Goal: Transaction & Acquisition: Download file/media

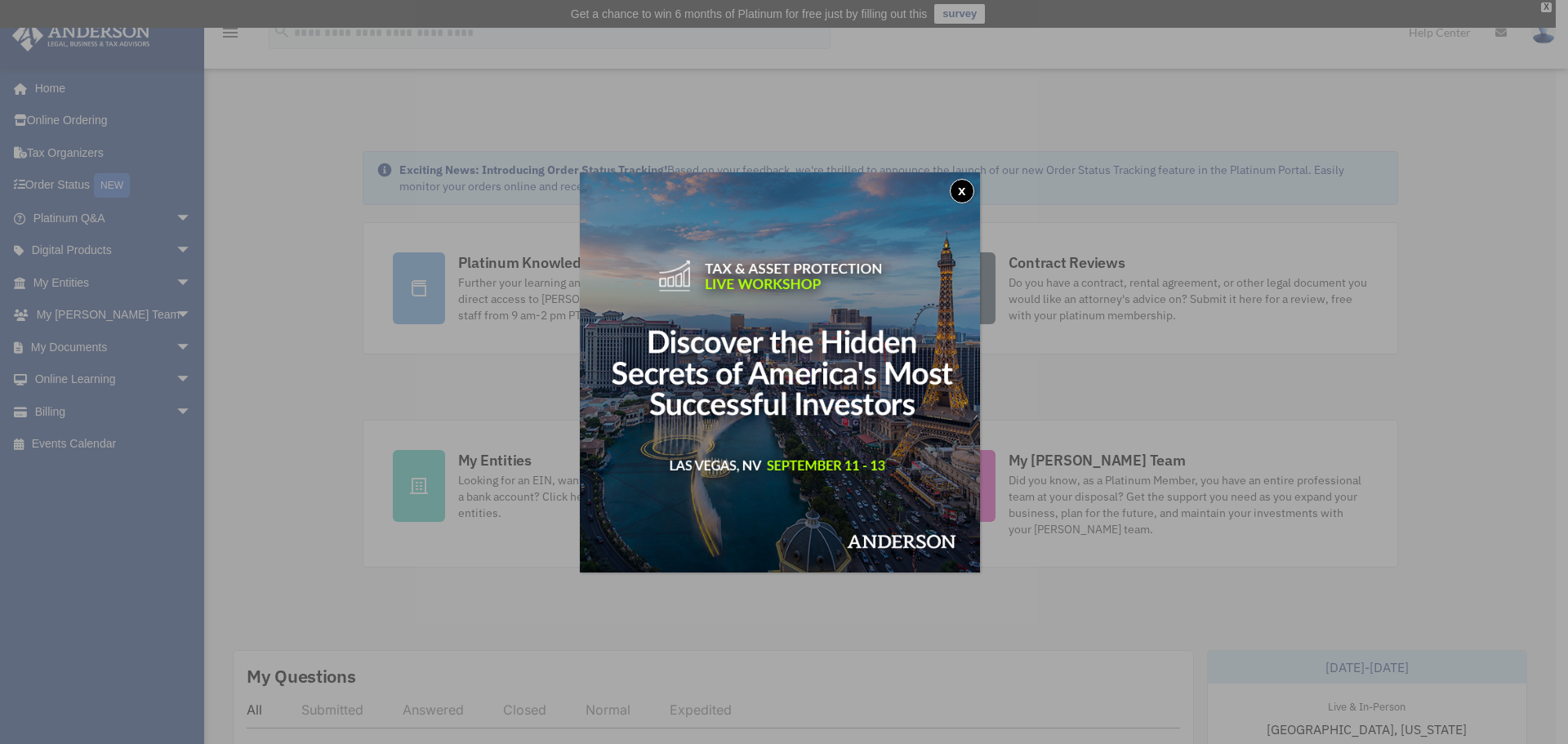
click at [965, 186] on button "x" at bounding box center [962, 191] width 24 height 24
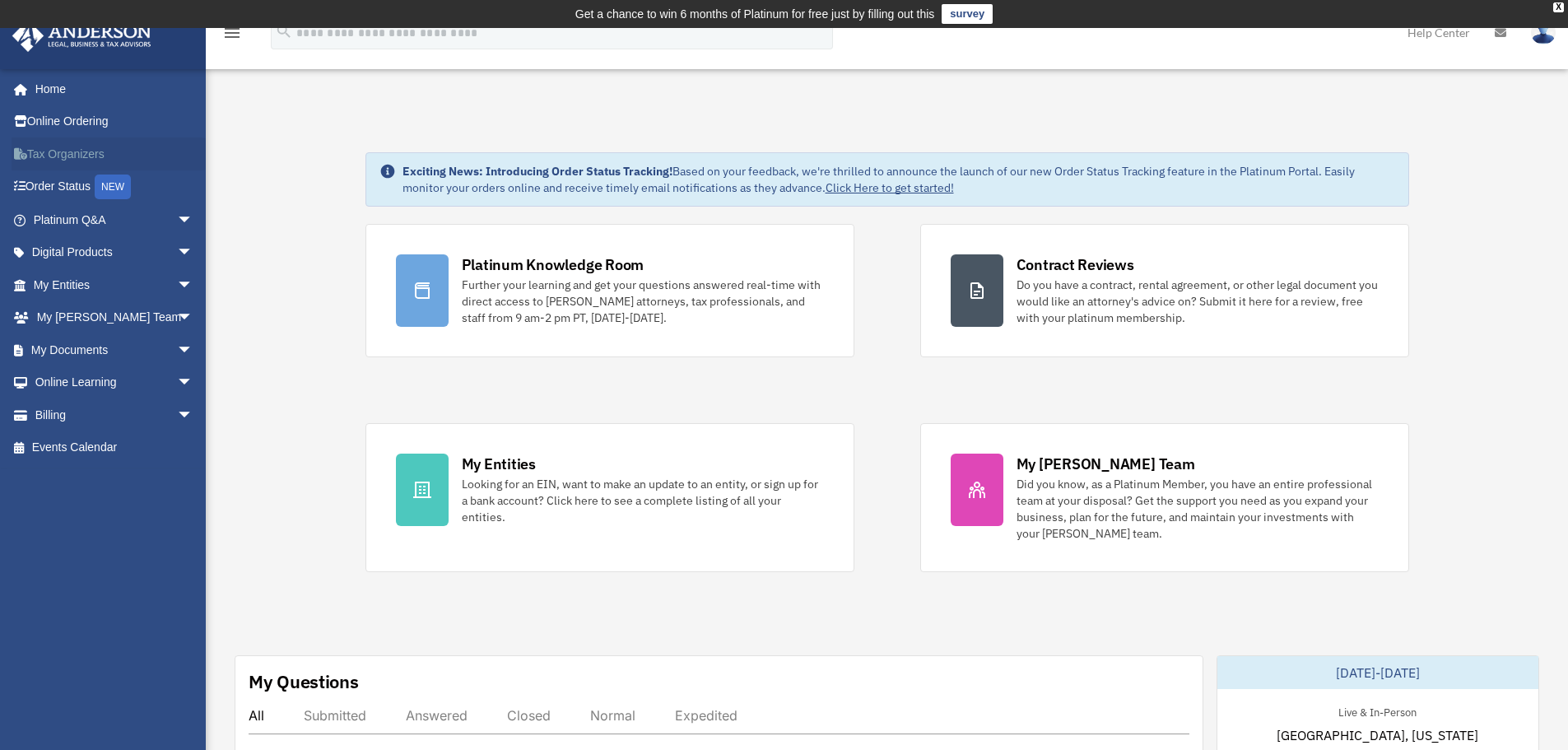
click at [77, 148] on link "Tax Organizers" at bounding box center [114, 154] width 207 height 33
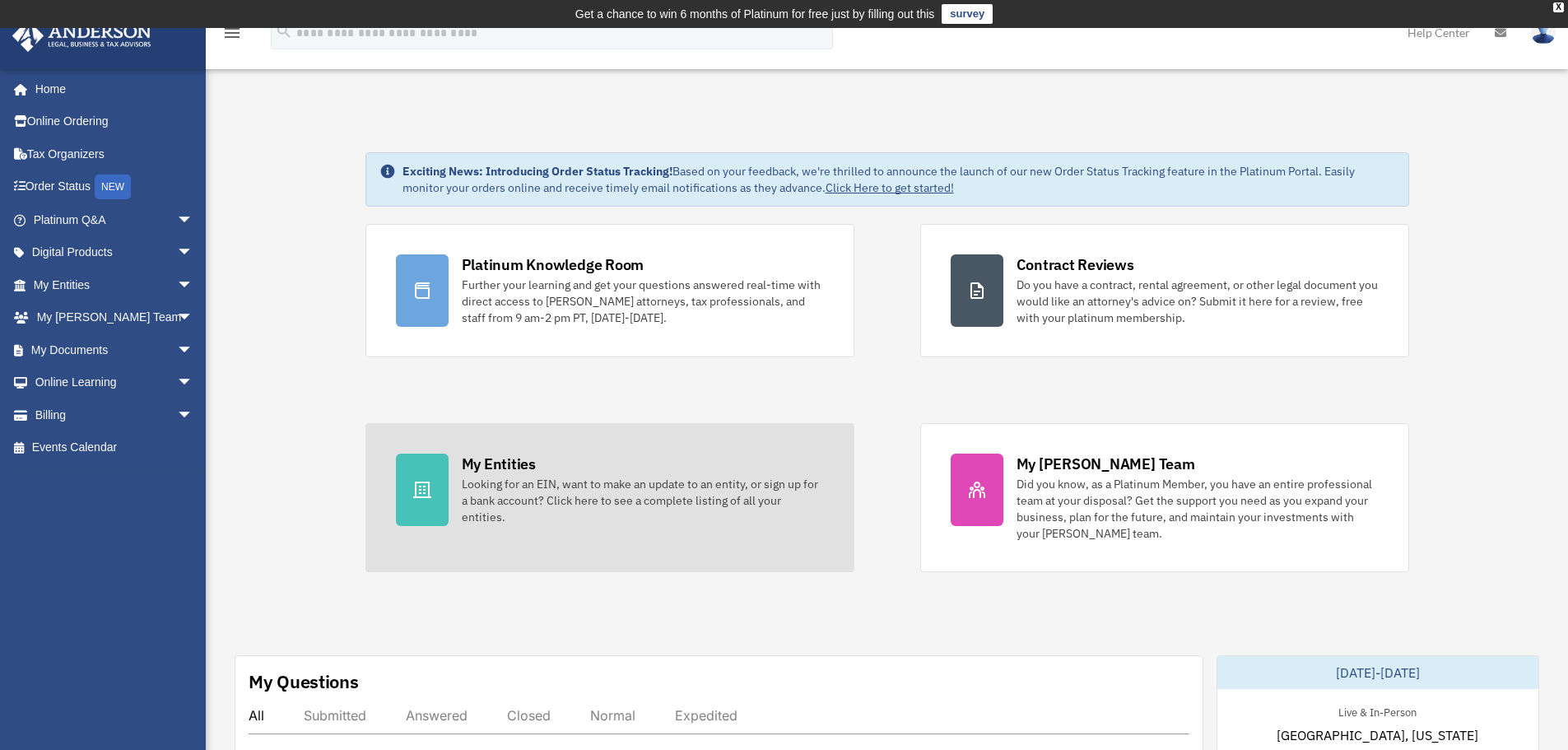
click at [590, 506] on div "Looking for an EIN, want to make an update to an entity, or sign up for a bank …" at bounding box center [643, 500] width 362 height 50
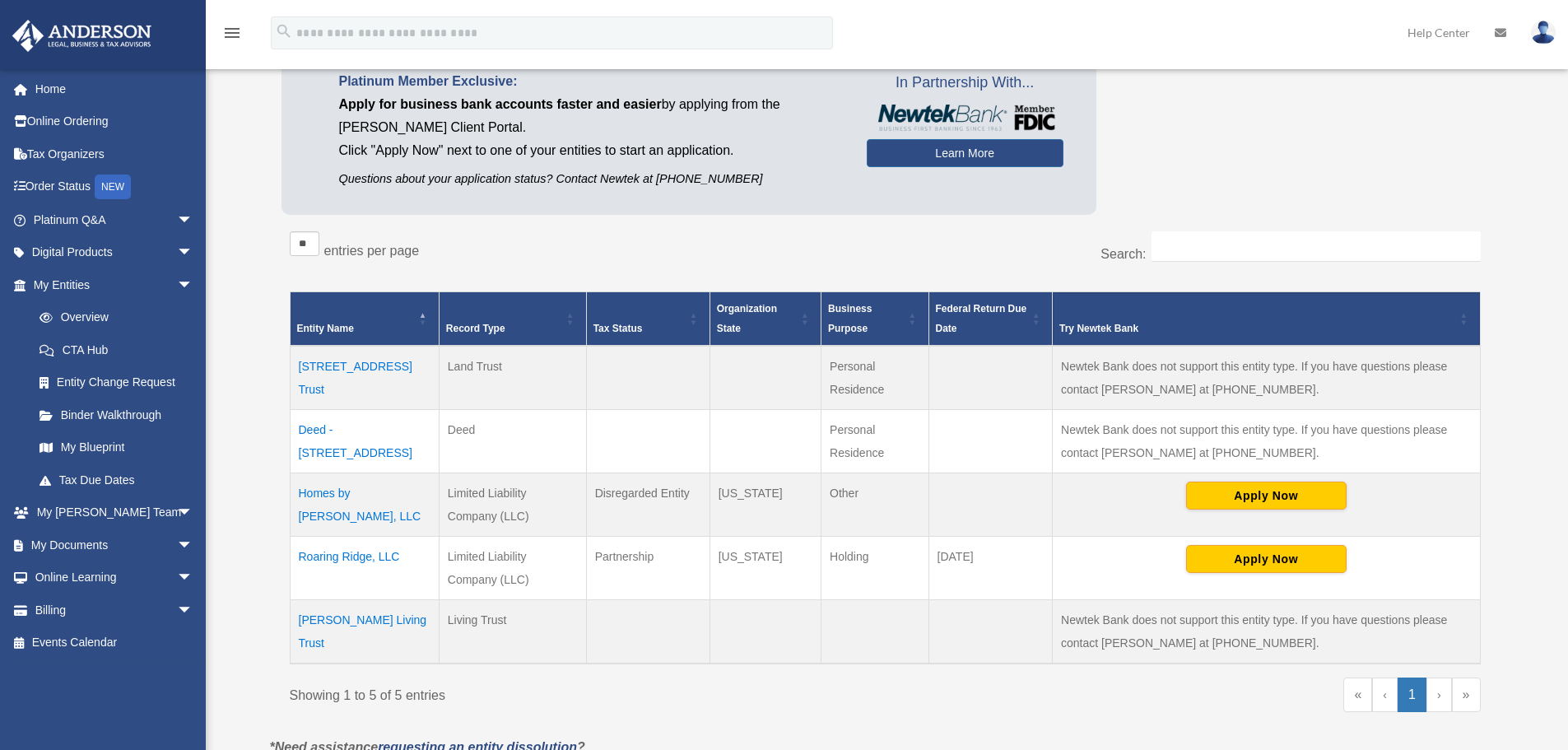
scroll to position [165, 0]
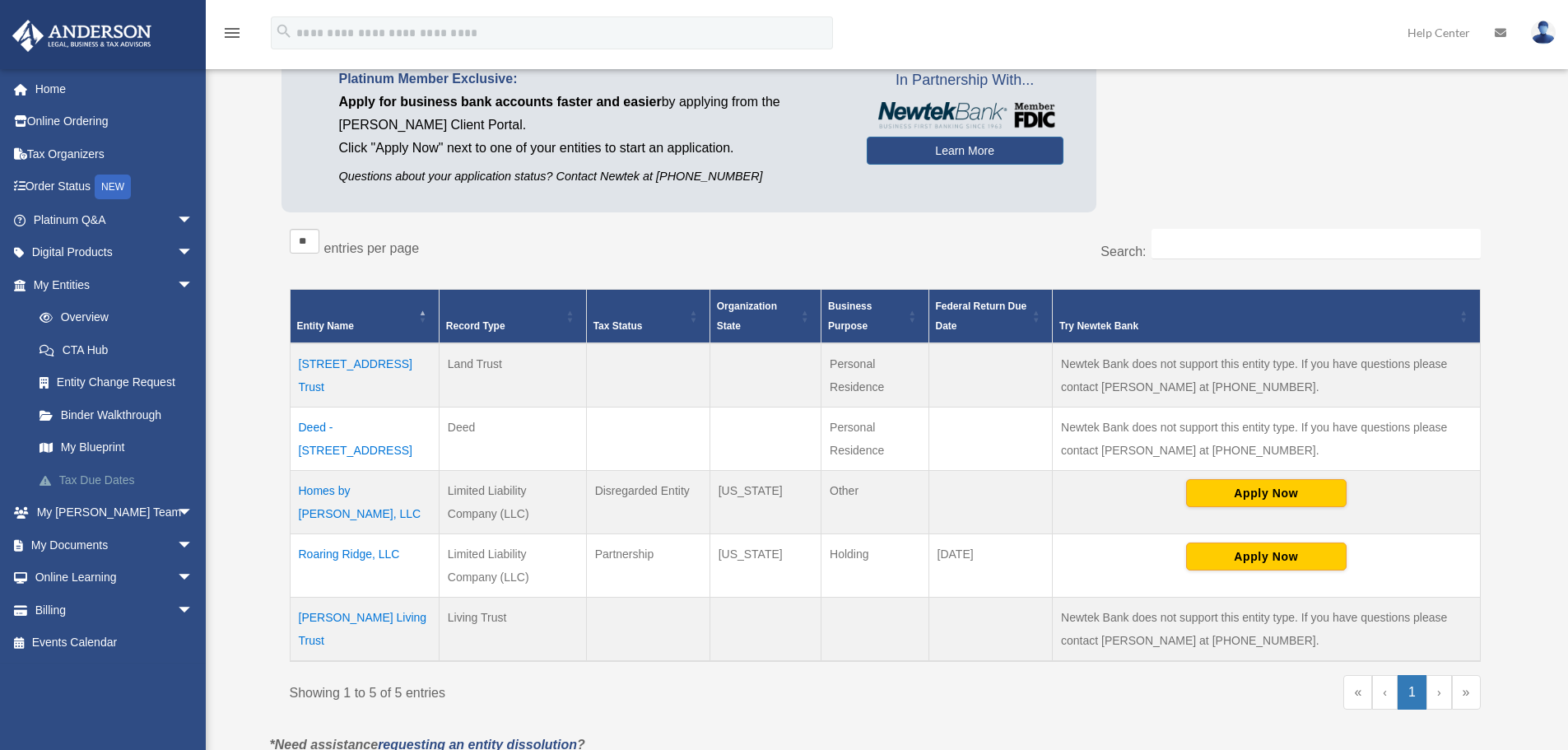
click at [76, 476] on link "Tax Due Dates" at bounding box center [120, 480] width 195 height 33
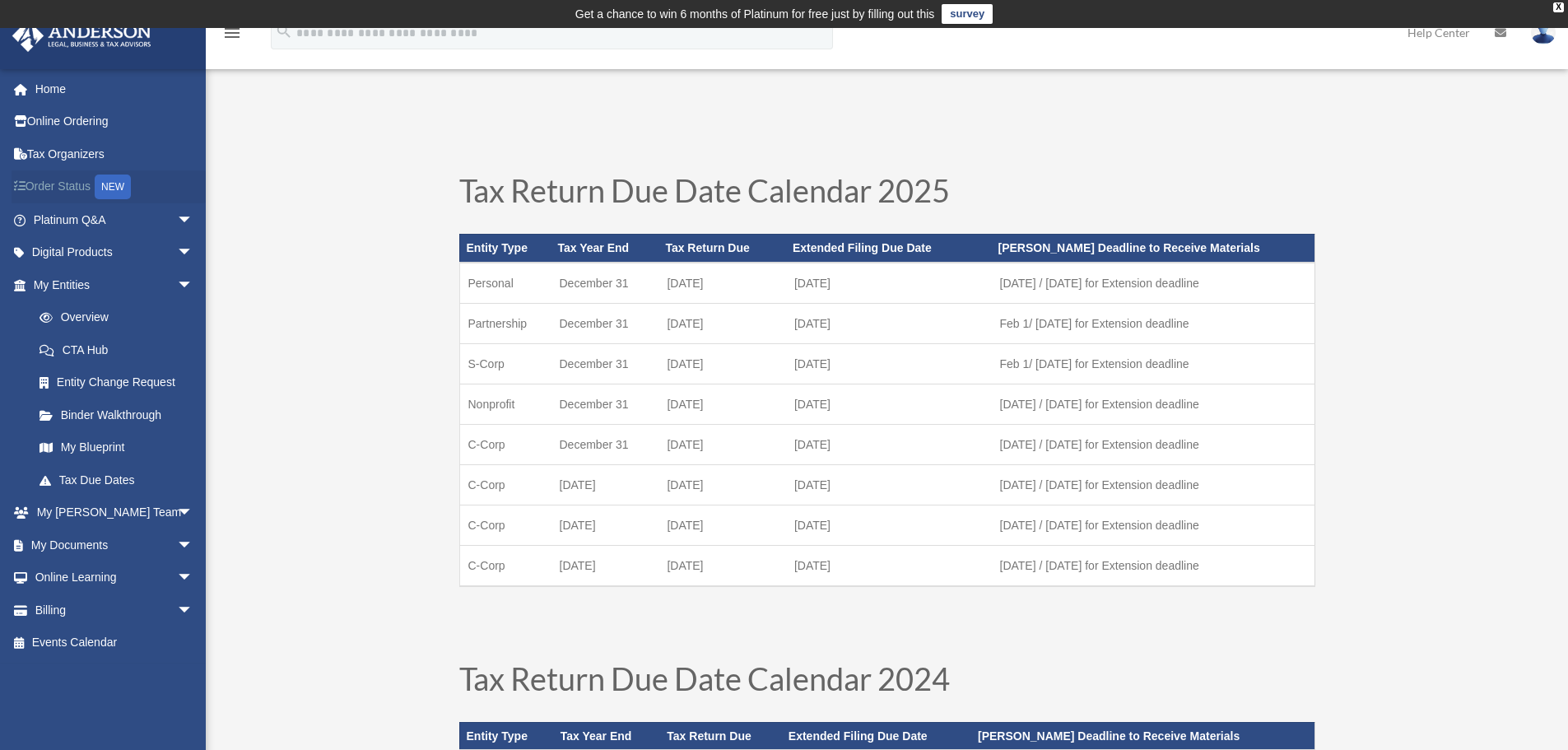
click at [58, 180] on link "Order Status NEW" at bounding box center [114, 187] width 207 height 34
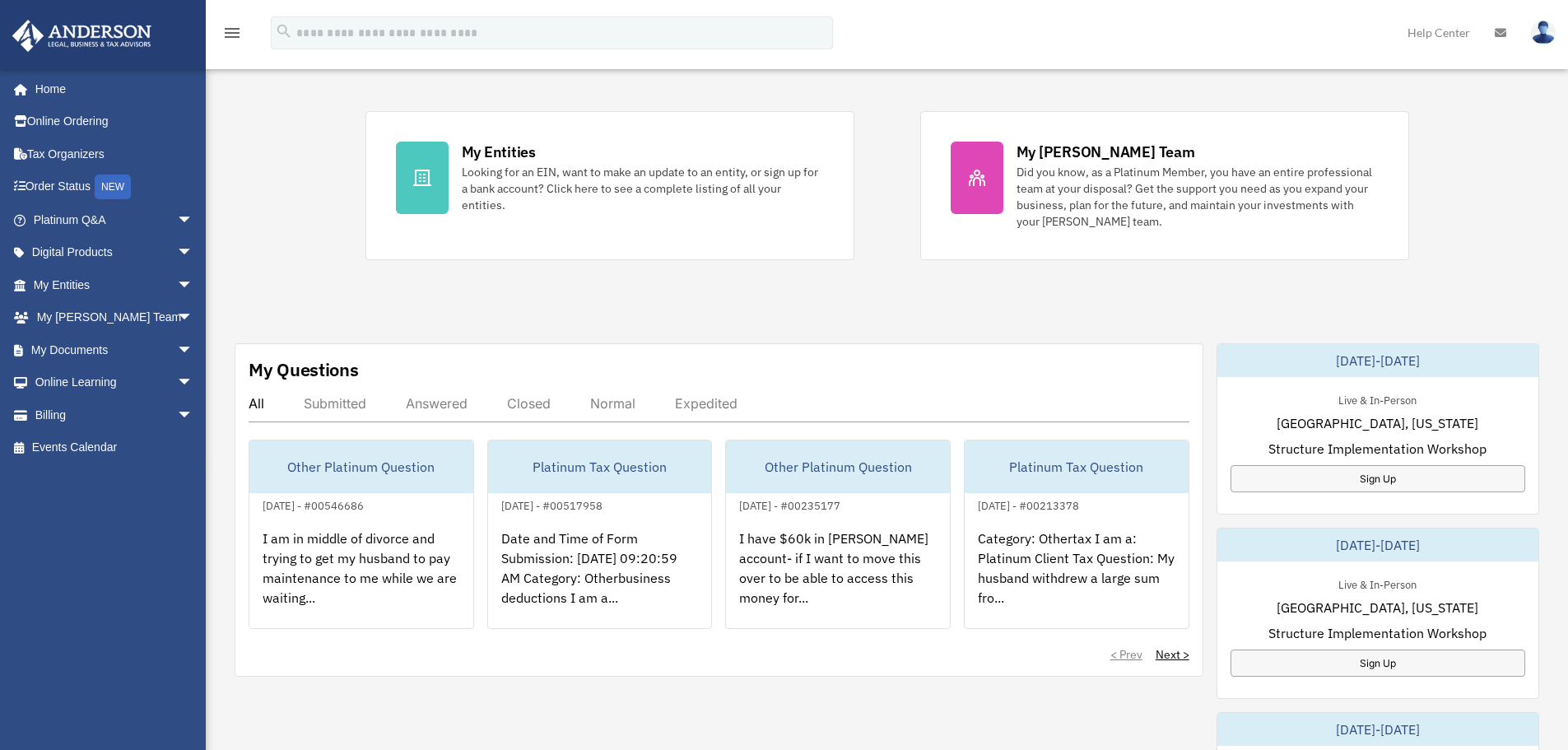
scroll to position [329, 0]
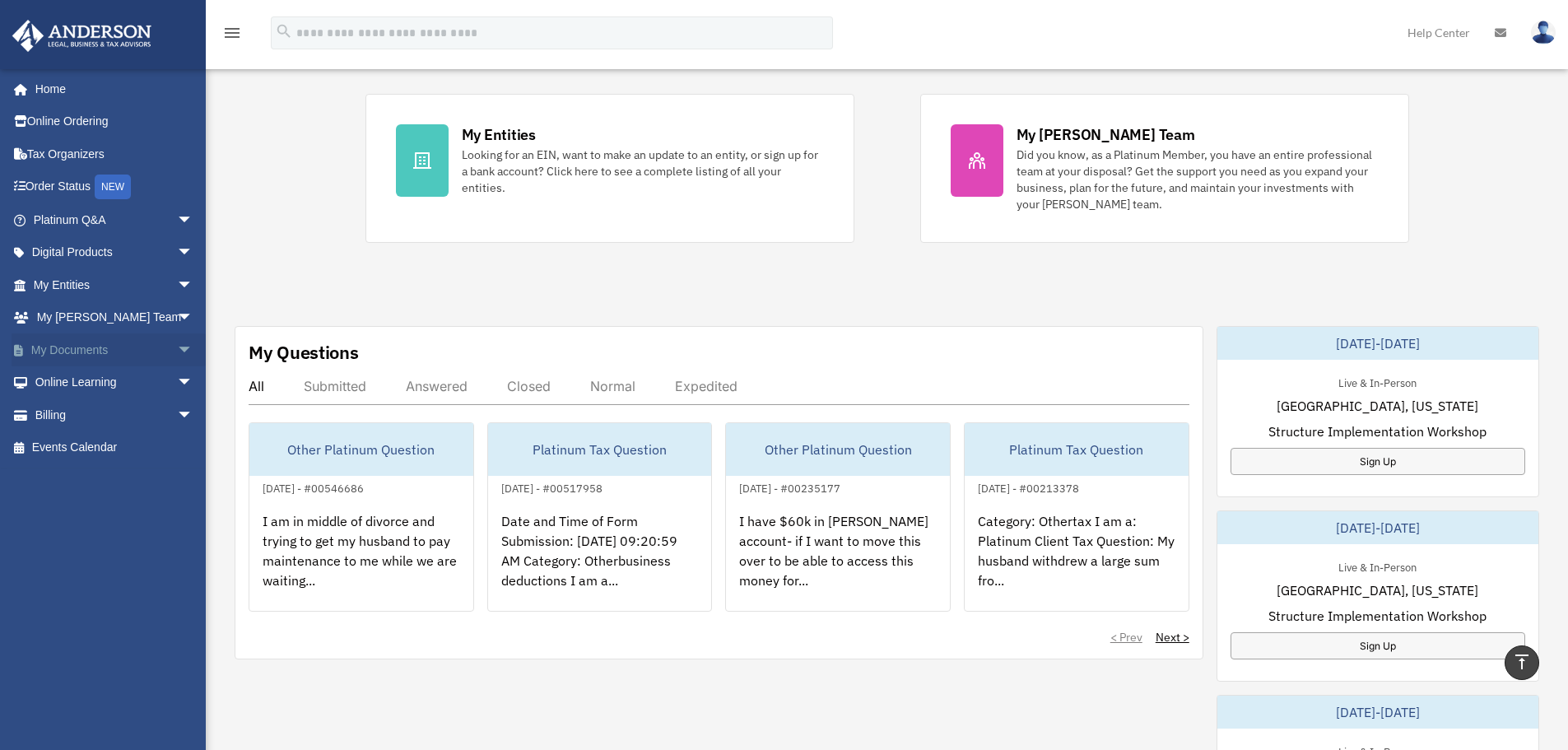
click at [92, 342] on link "My Documents arrow_drop_down" at bounding box center [114, 350] width 207 height 33
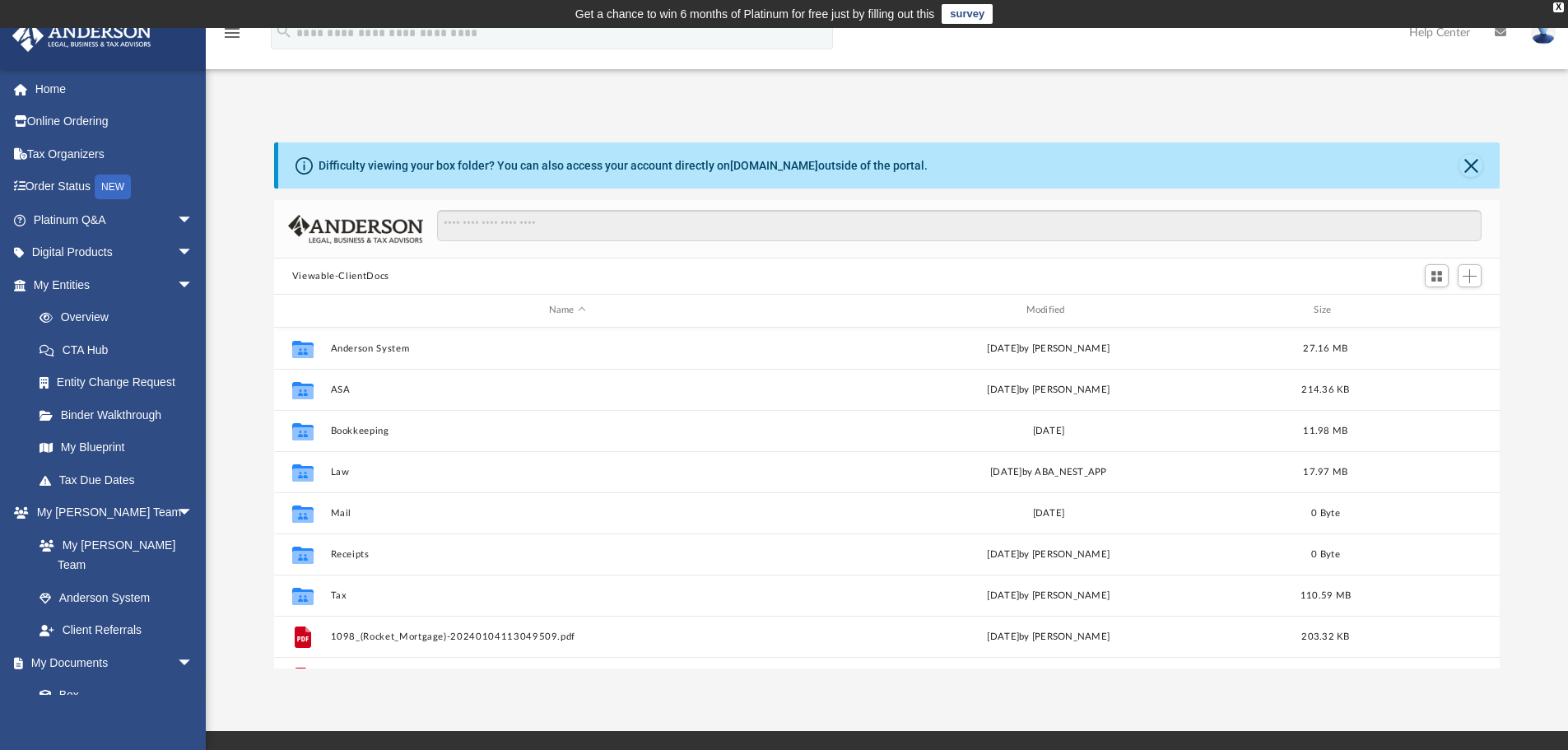
scroll to position [362, 1214]
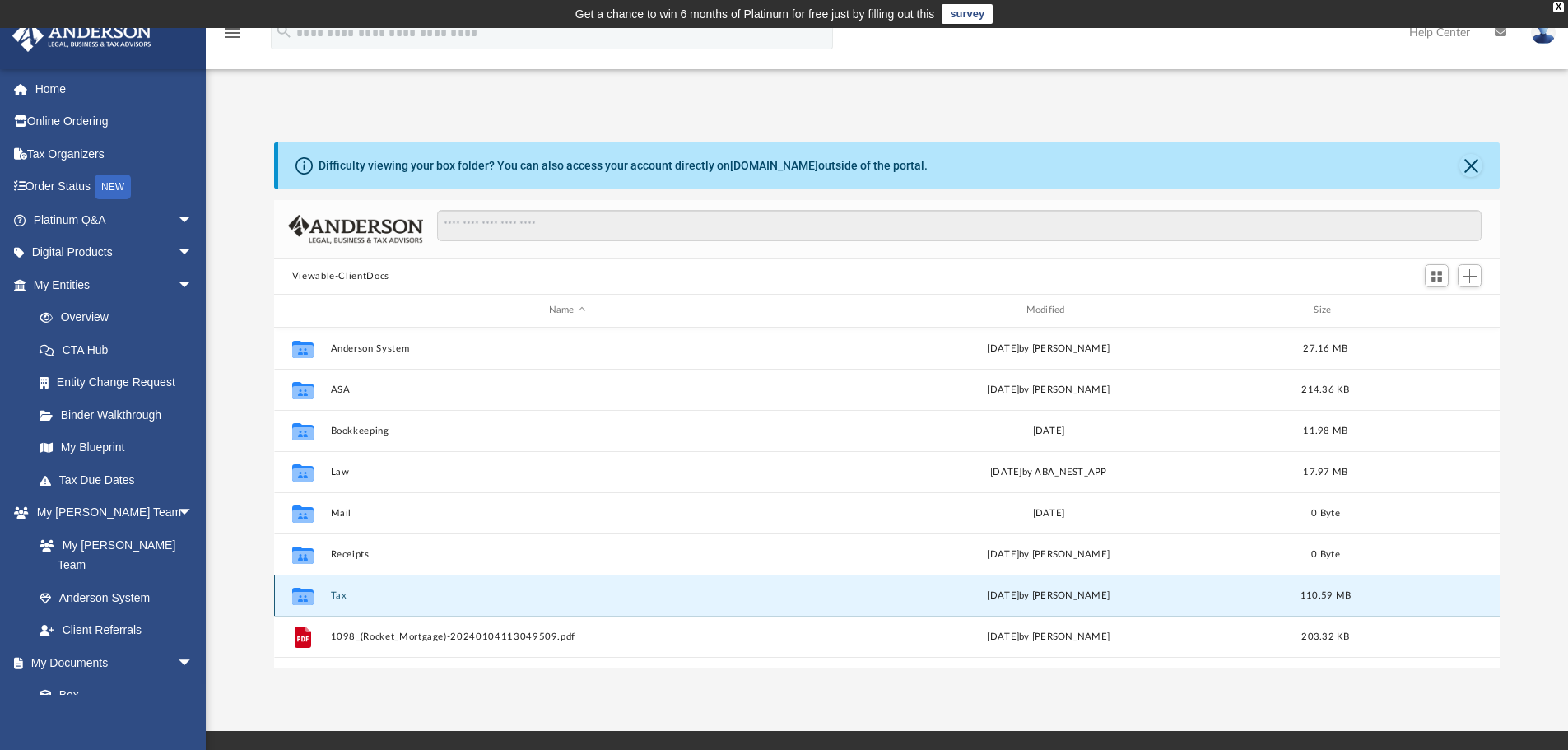
click at [339, 598] on button "Tax" at bounding box center [567, 595] width 474 height 10
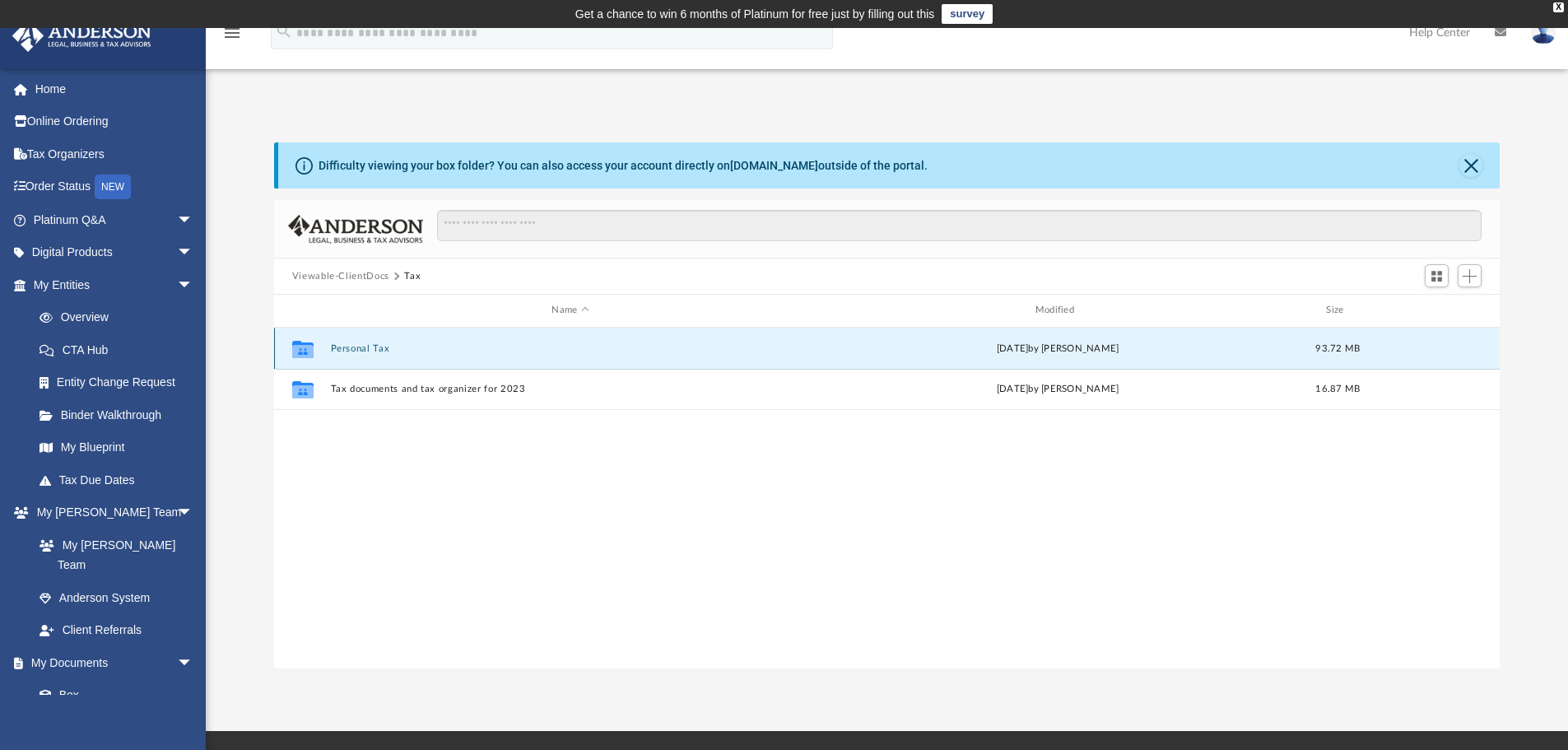
click at [367, 345] on button "Personal Tax" at bounding box center [570, 348] width 480 height 10
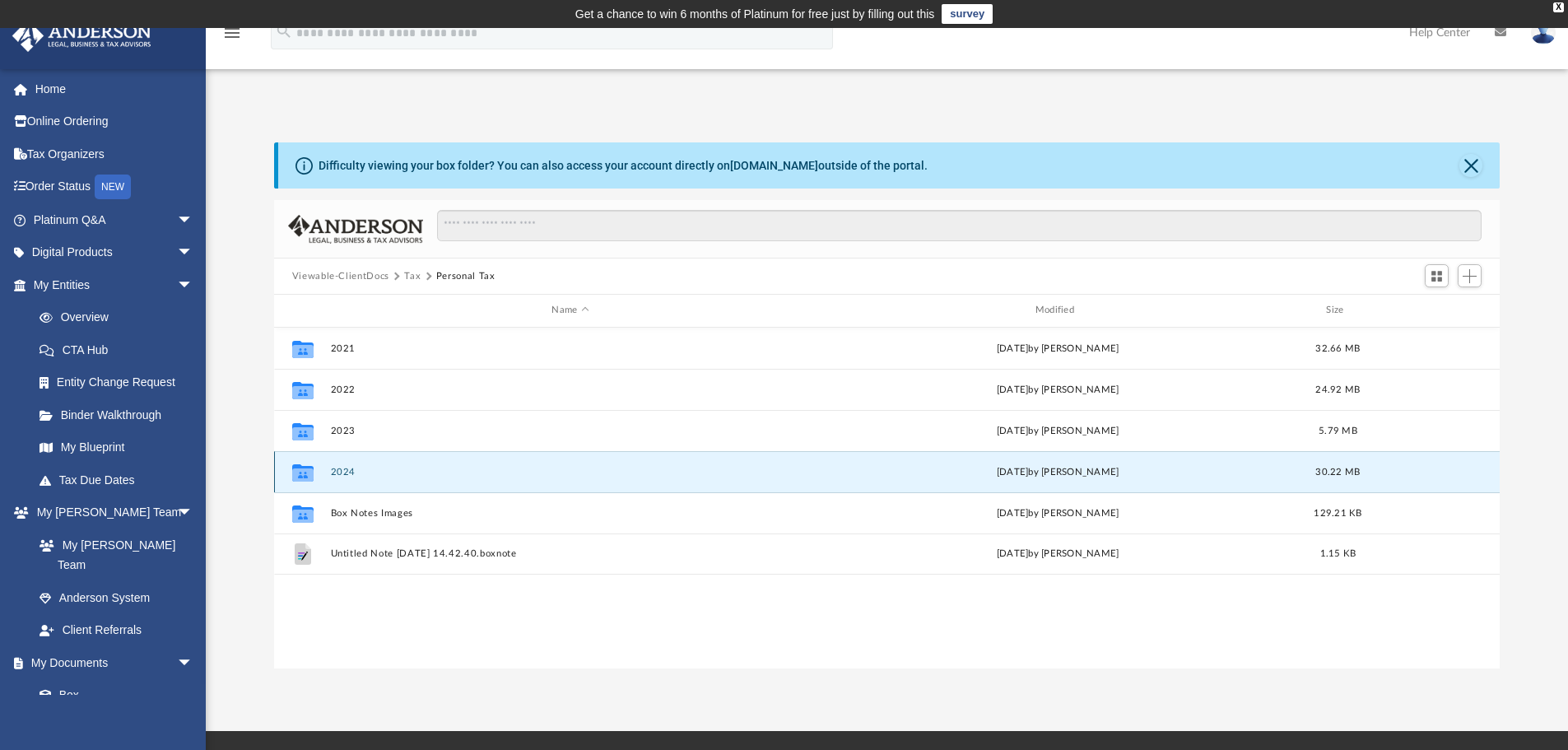
click at [348, 470] on button "2024" at bounding box center [570, 472] width 480 height 10
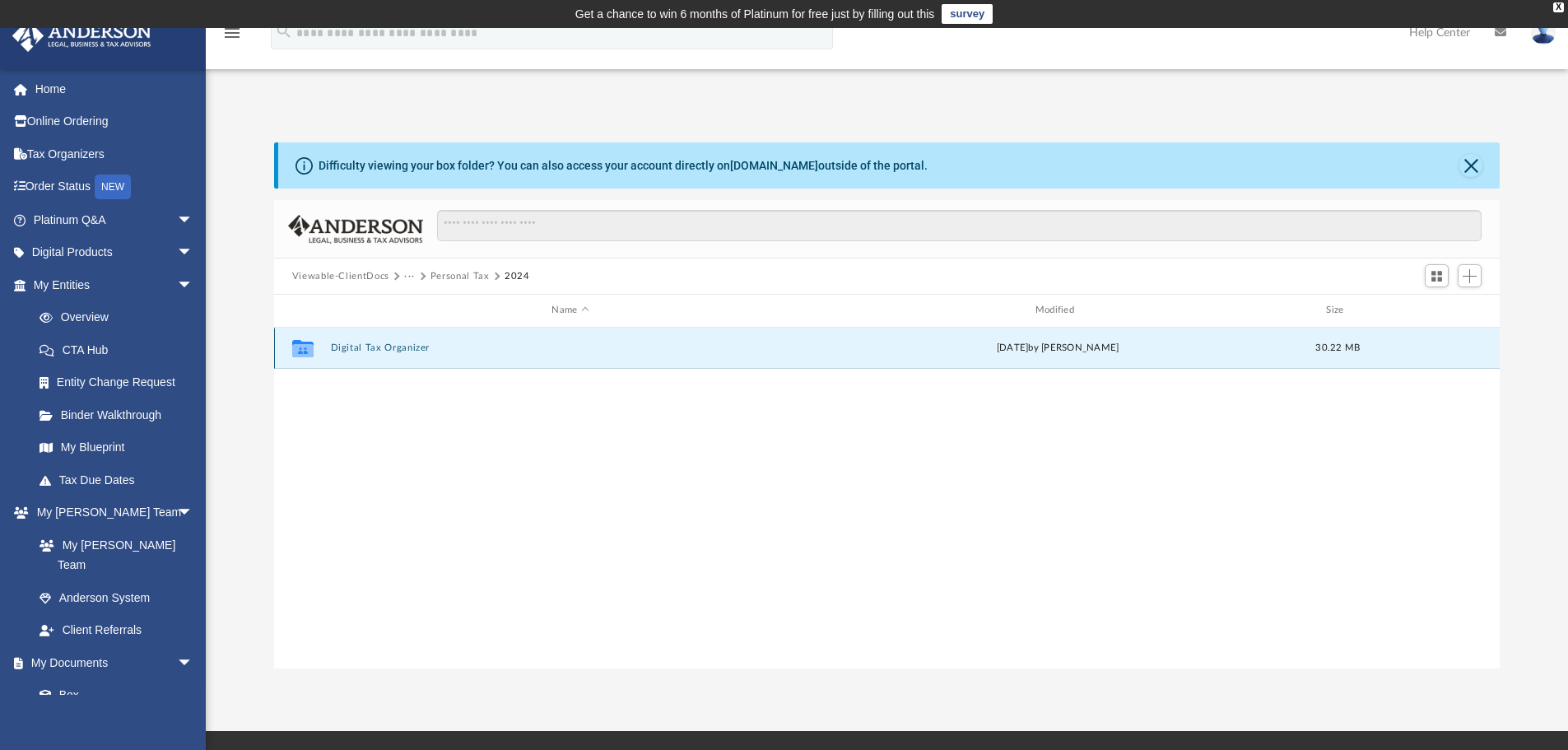
click at [401, 347] on button "Digital Tax Organizer" at bounding box center [570, 347] width 480 height 10
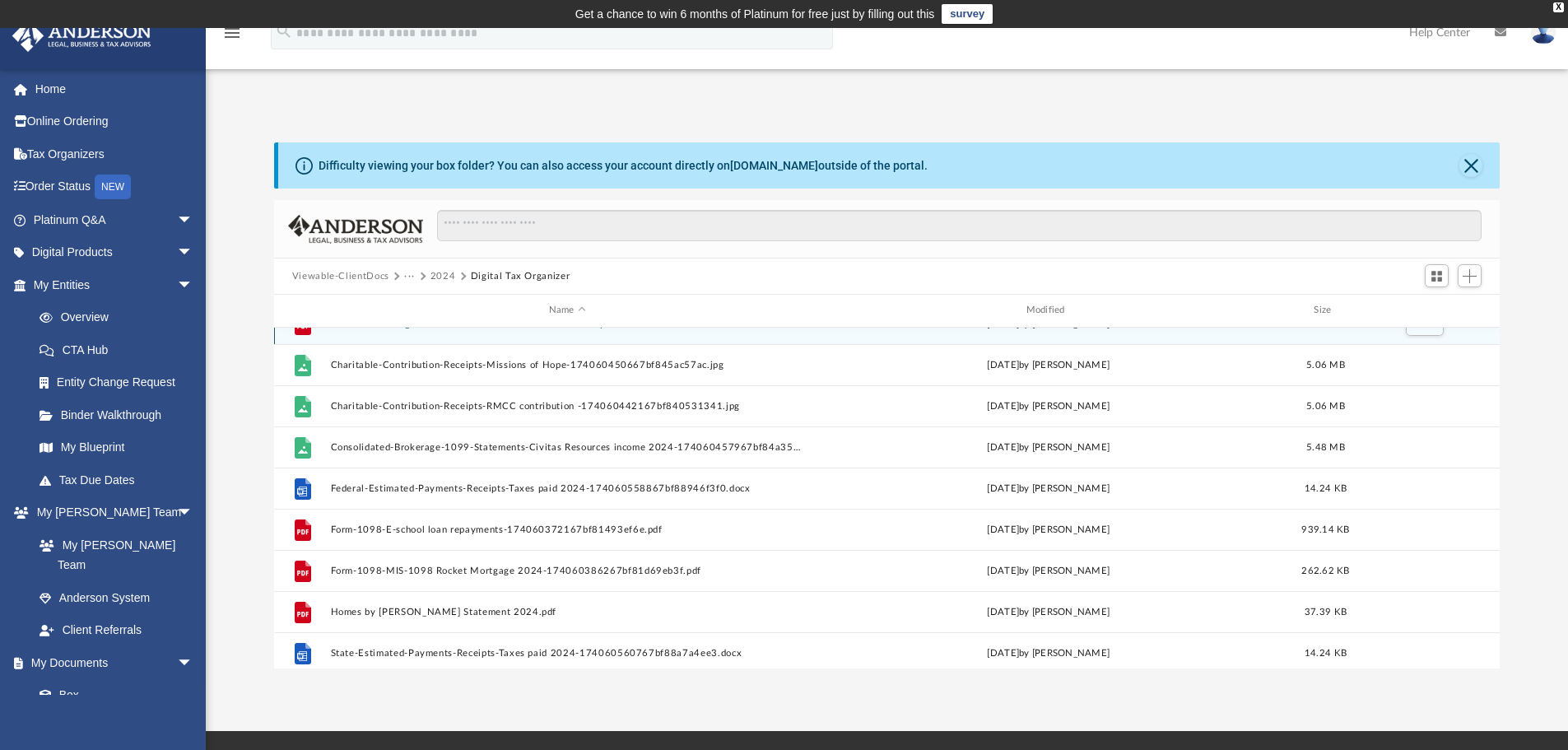
scroll to position [0, 0]
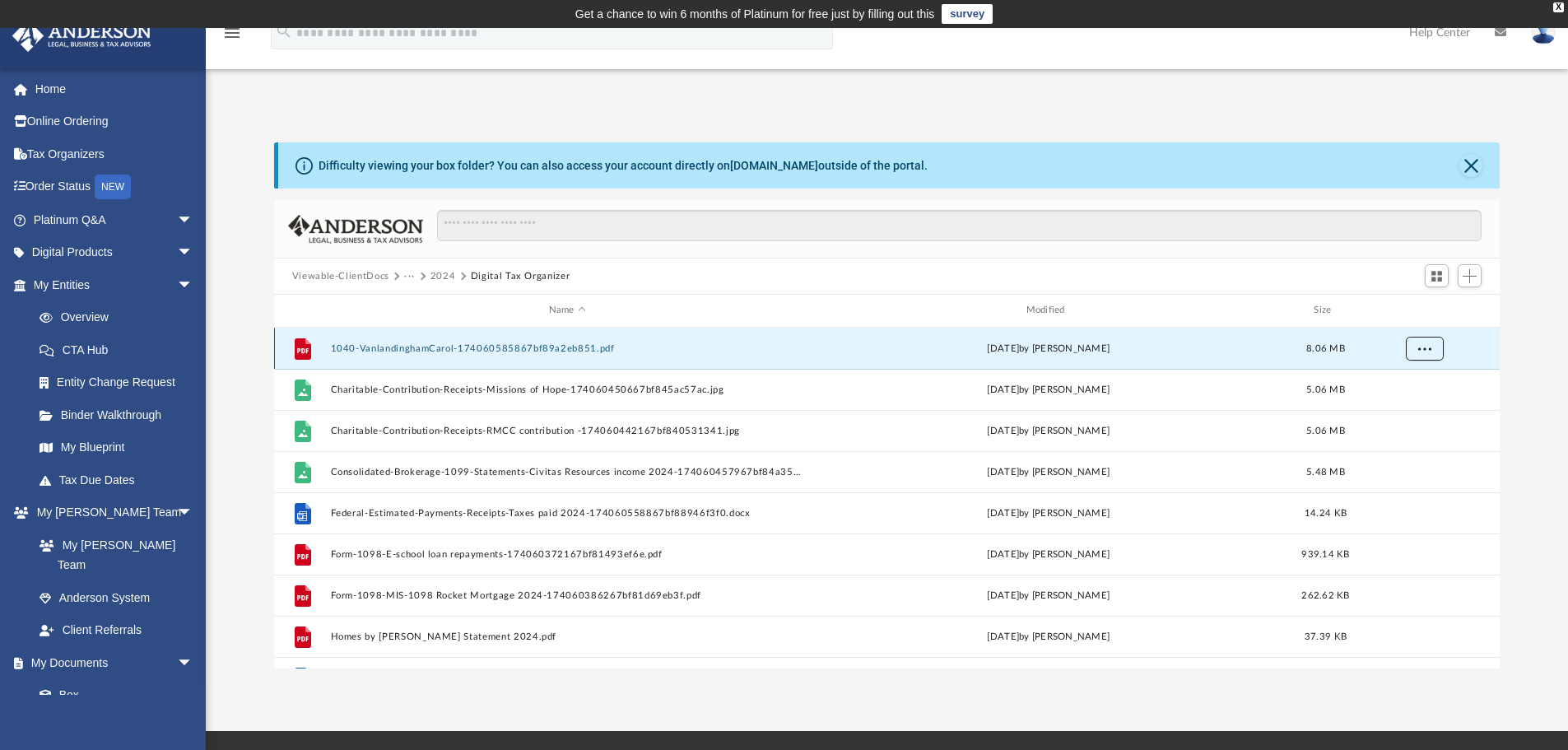
click at [1428, 348] on span "More options" at bounding box center [1424, 347] width 13 height 9
click at [1427, 409] on li "Download" at bounding box center [1409, 408] width 48 height 17
click at [1430, 353] on button "More options" at bounding box center [1423, 348] width 38 height 24
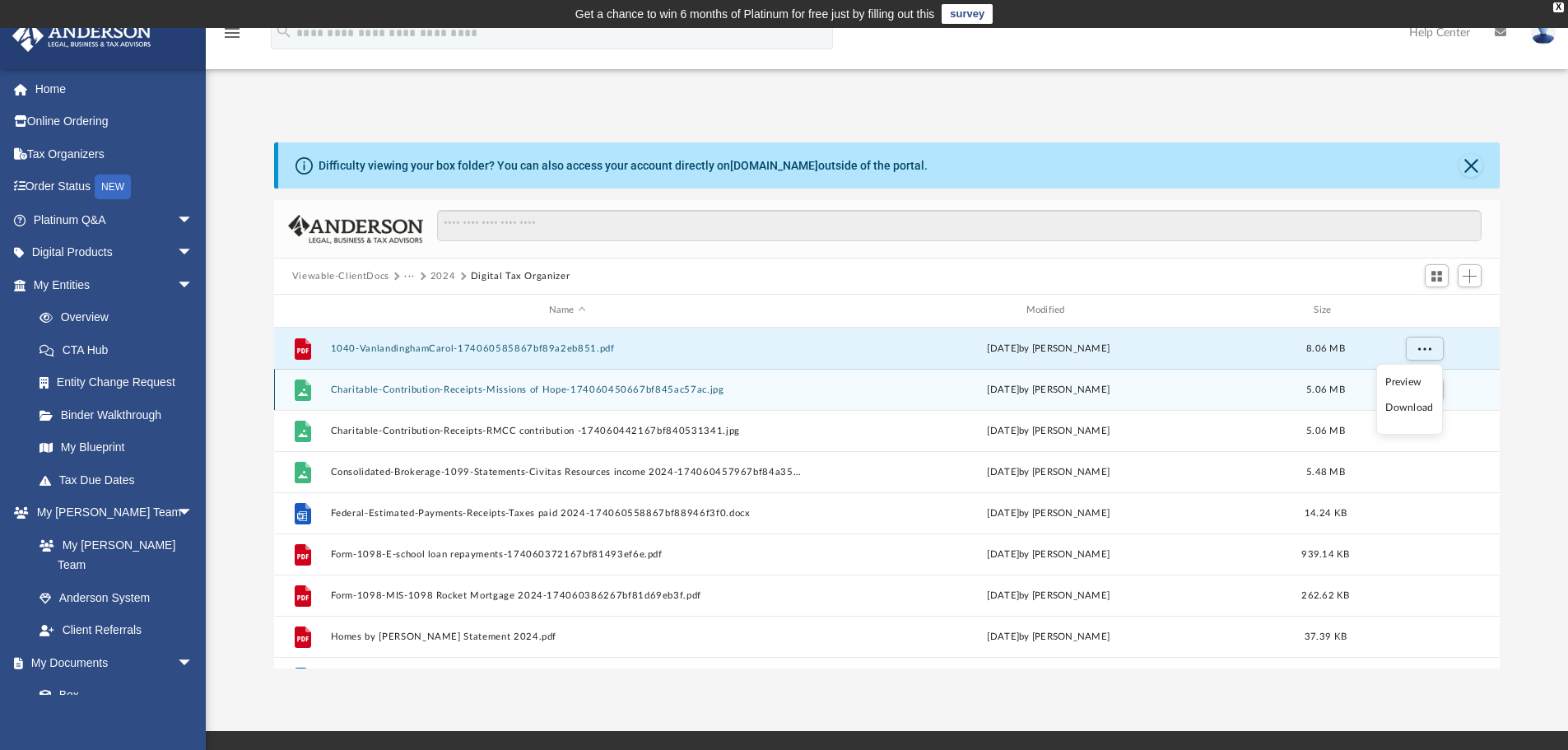
click at [1331, 391] on span "5.06 MB" at bounding box center [1325, 389] width 38 height 9
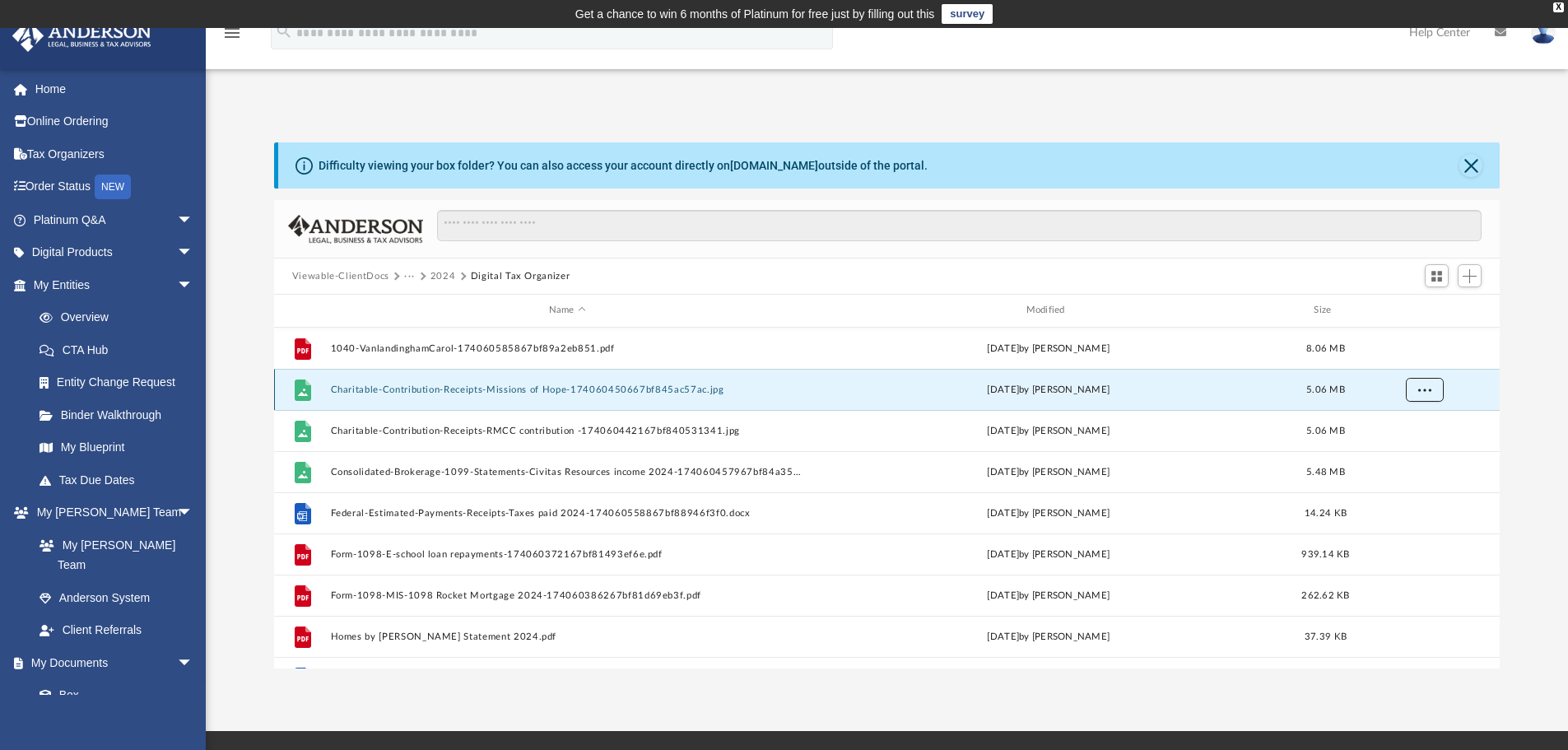
click at [1427, 394] on button "More options" at bounding box center [1423, 389] width 38 height 24
click at [1408, 450] on li "Download" at bounding box center [1409, 449] width 48 height 17
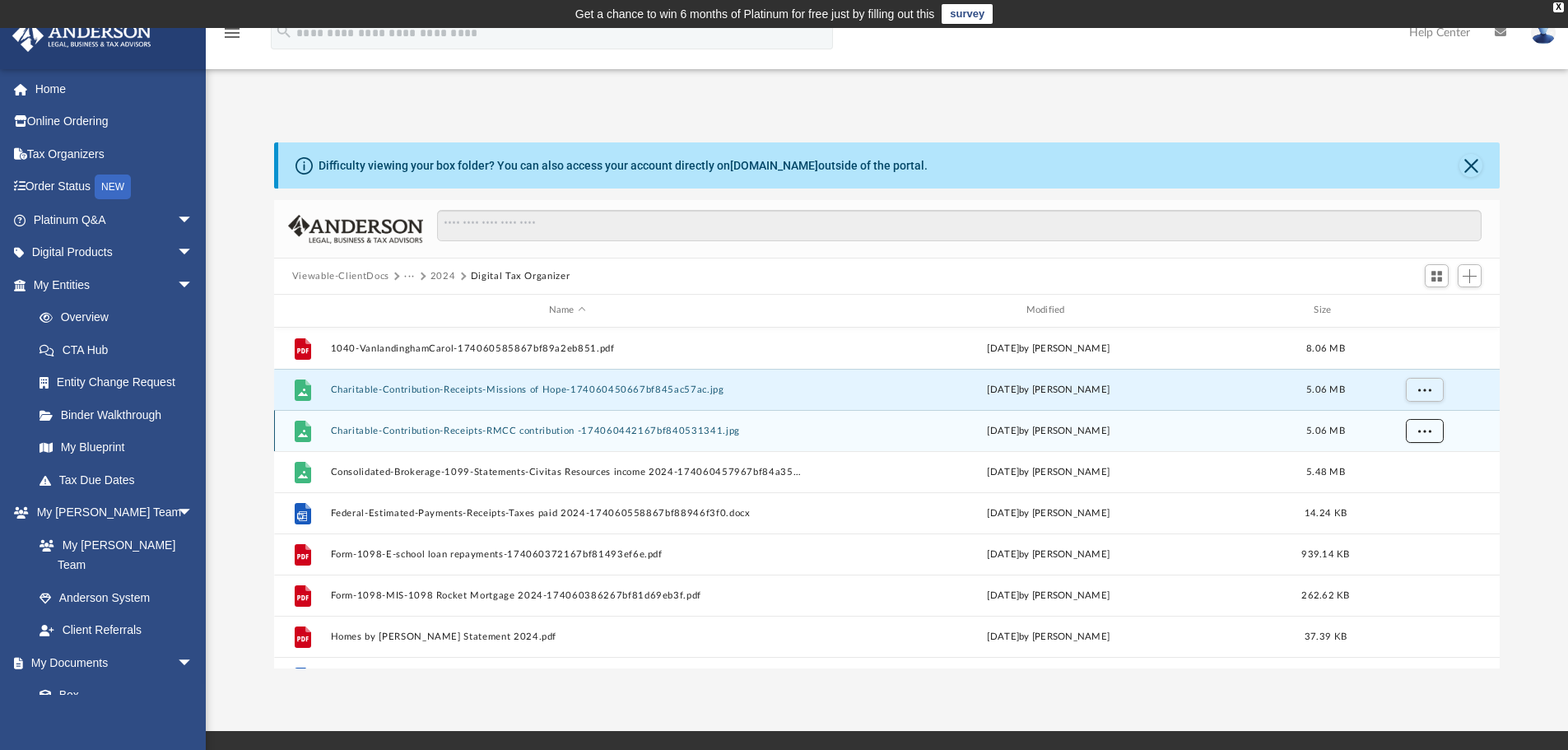
click at [1436, 432] on button "More options" at bounding box center [1423, 430] width 38 height 24
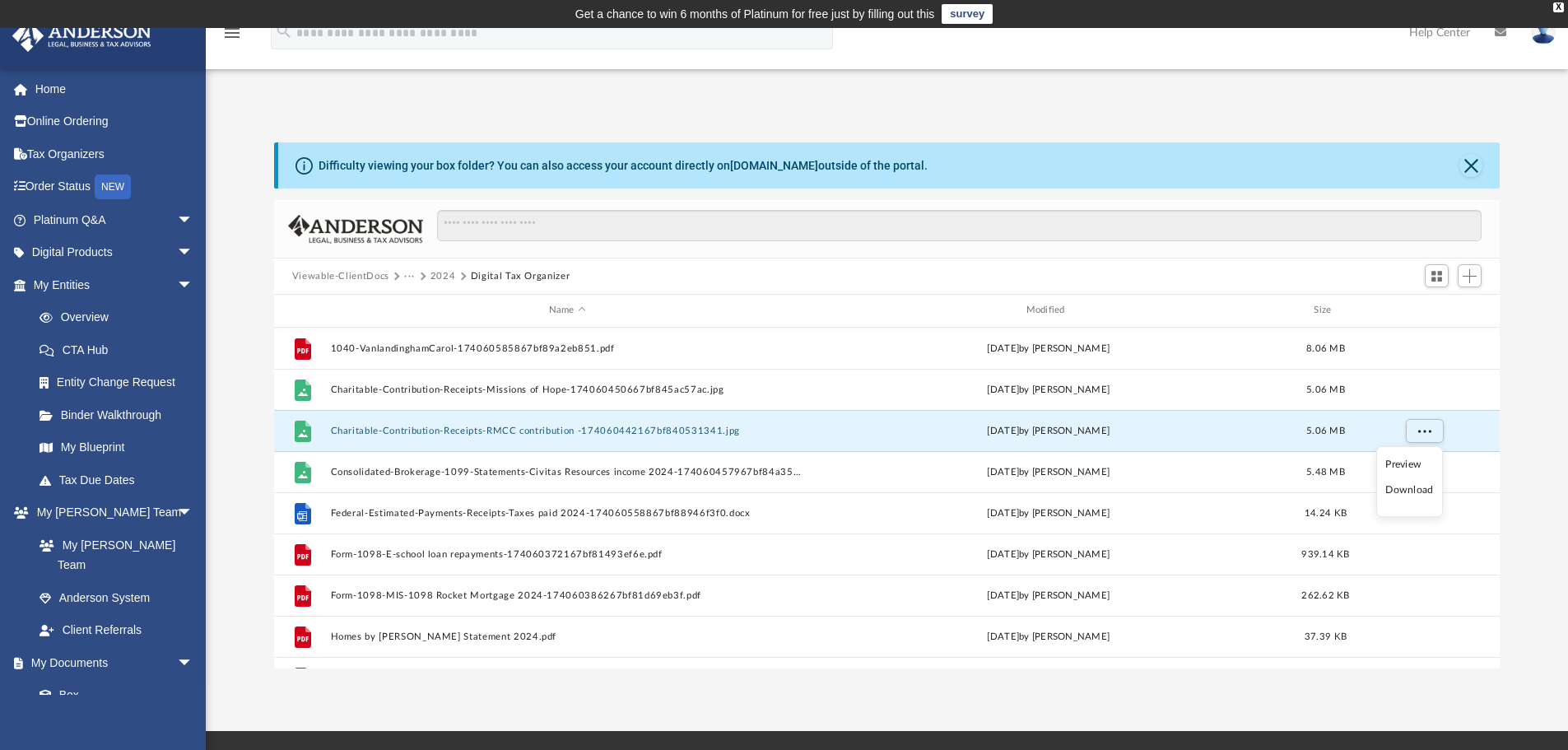
click at [1413, 495] on li "Download" at bounding box center [1409, 491] width 48 height 17
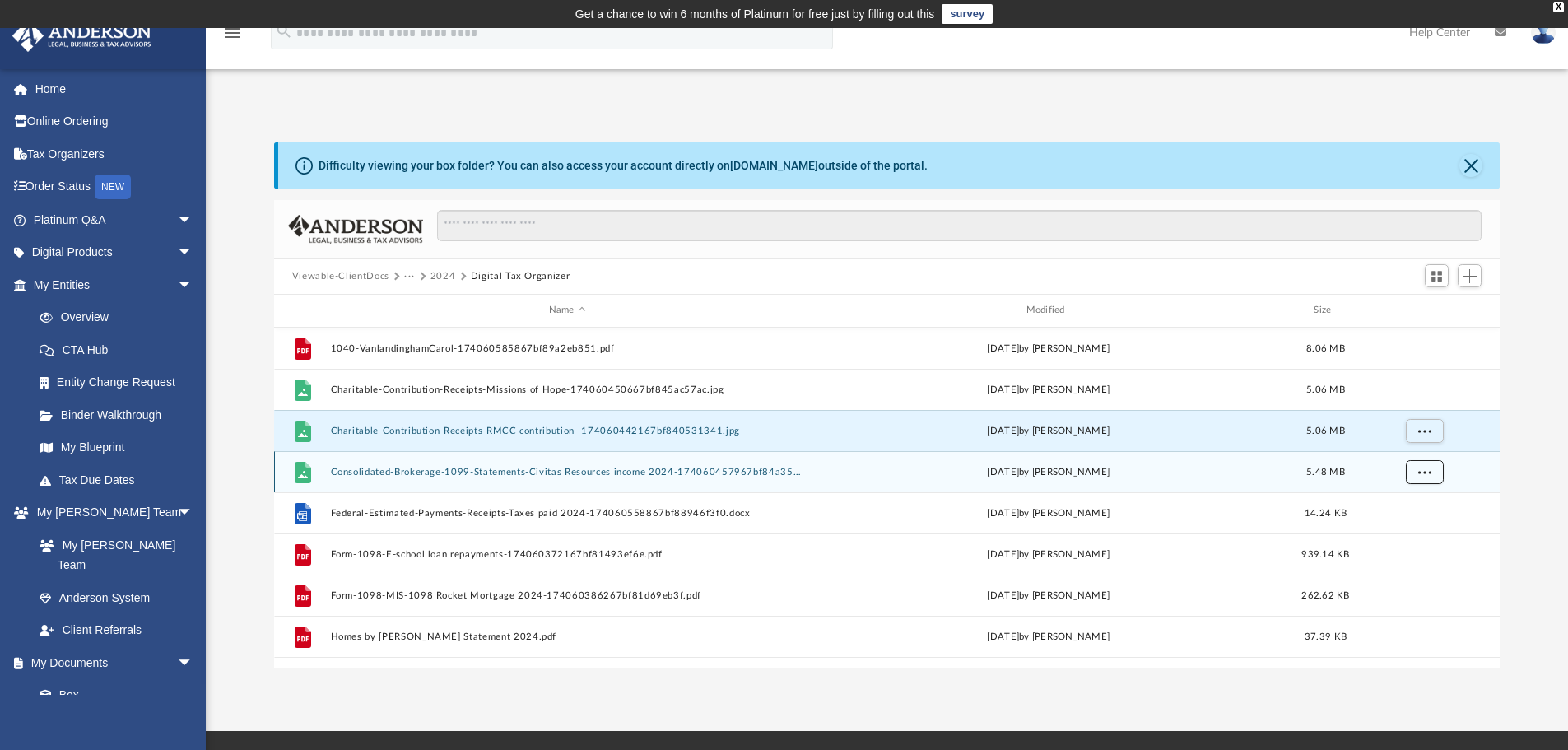
click at [1426, 479] on button "More options" at bounding box center [1423, 471] width 38 height 24
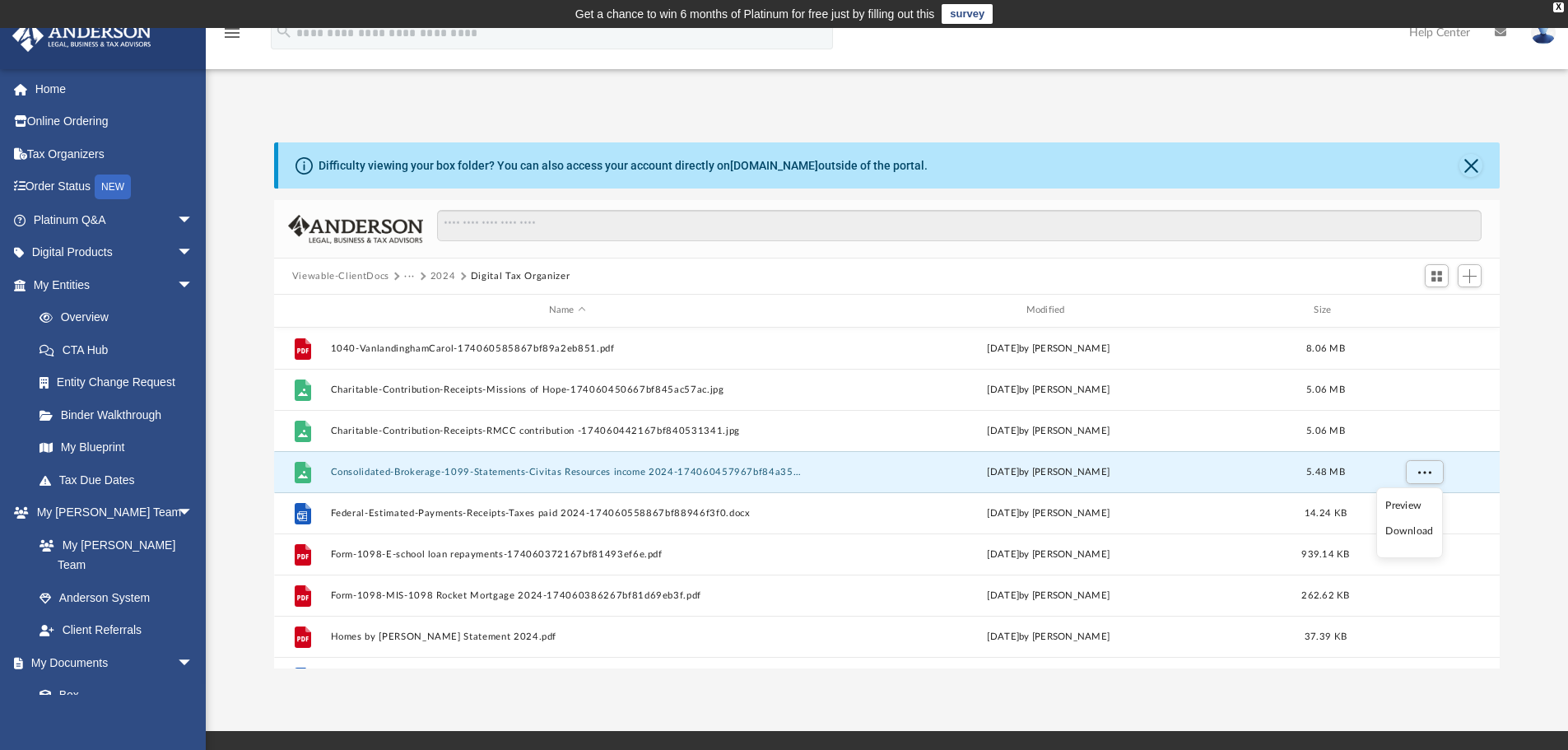
click at [1415, 530] on li "Download" at bounding box center [1409, 532] width 48 height 17
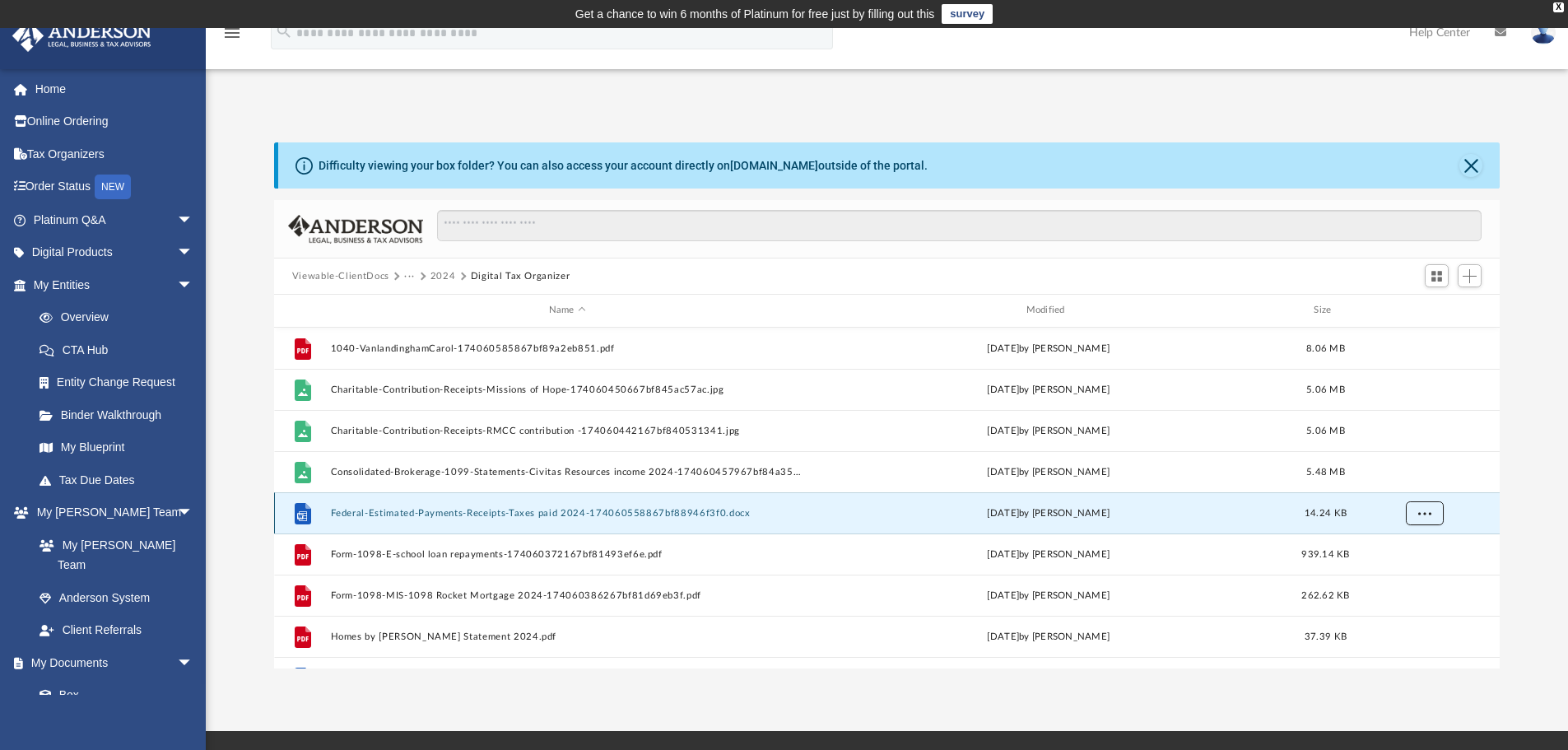
click at [1423, 514] on span "More options" at bounding box center [1424, 513] width 13 height 9
click at [1411, 573] on li "Download" at bounding box center [1409, 573] width 48 height 17
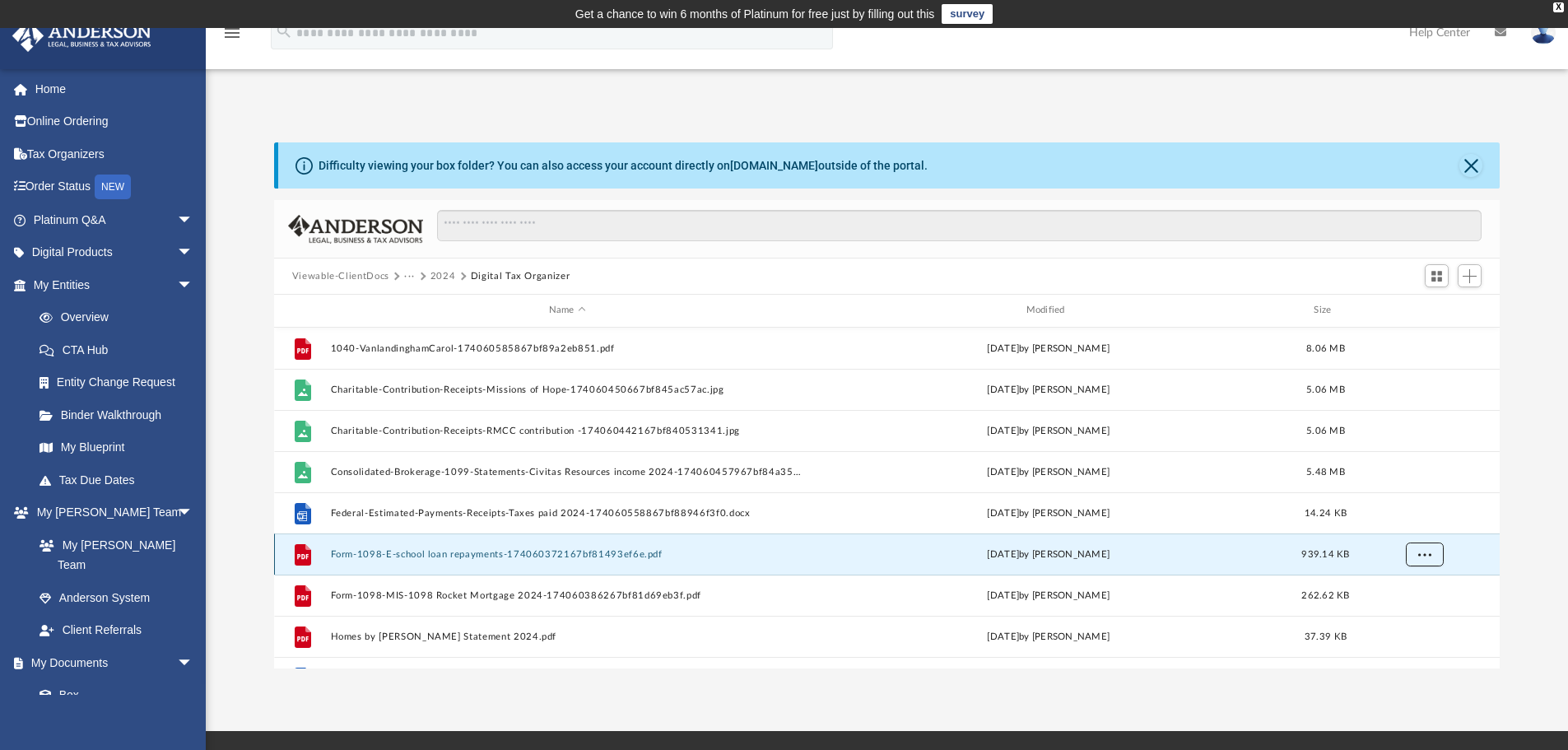
click at [1420, 561] on button "More options" at bounding box center [1423, 554] width 38 height 24
click at [1408, 618] on li "Download" at bounding box center [1409, 614] width 48 height 17
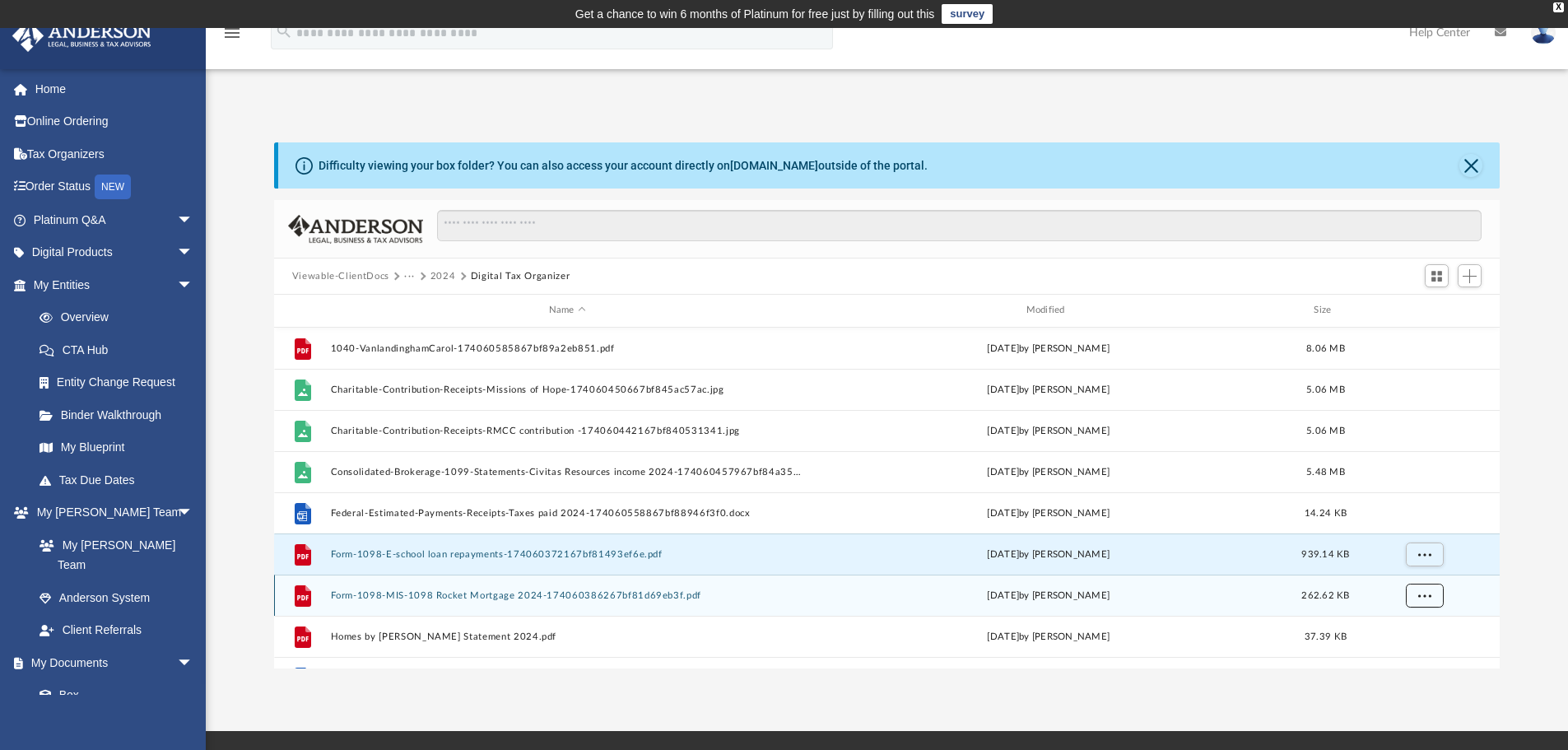
click at [1421, 597] on span "More options" at bounding box center [1424, 595] width 13 height 9
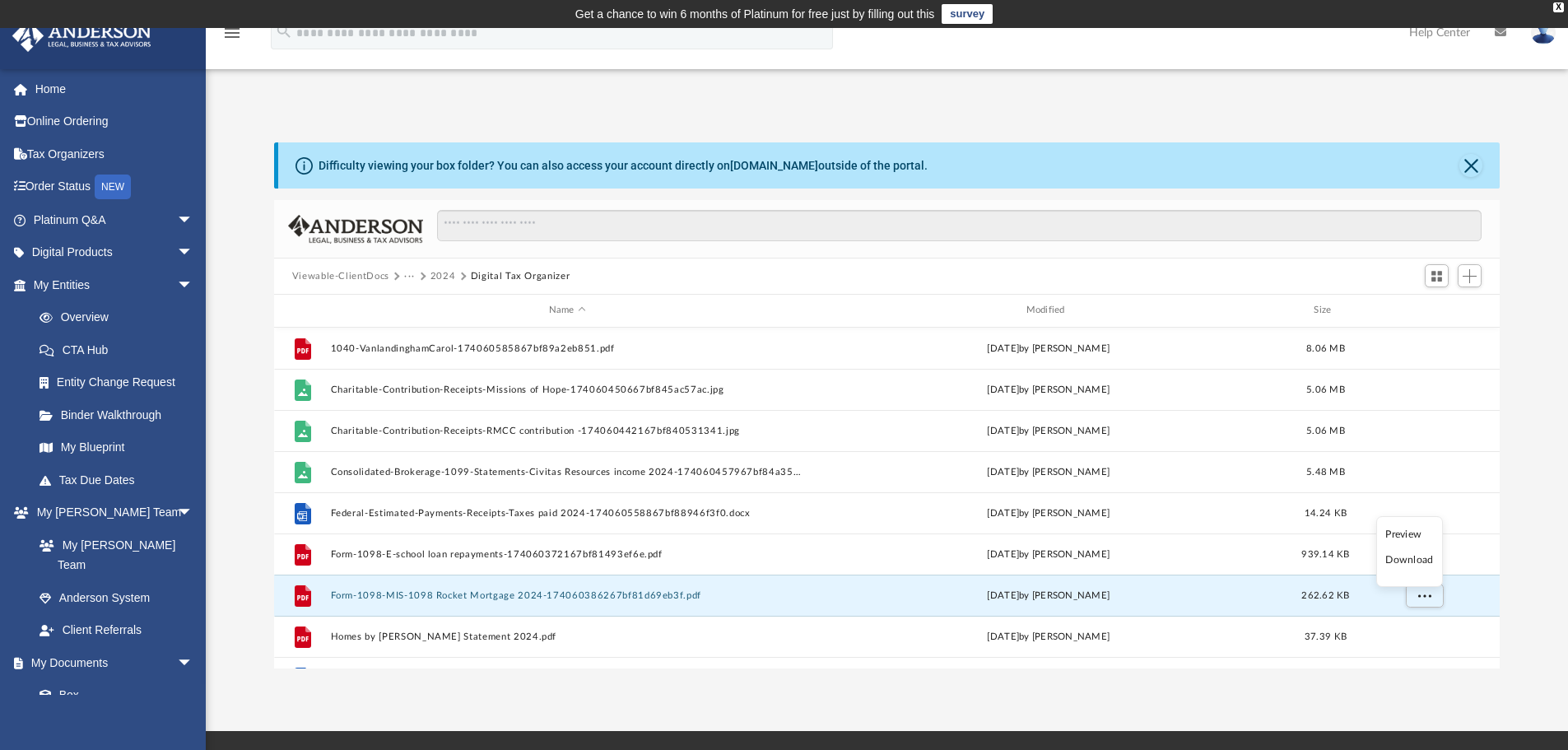
click at [1420, 565] on li "Download" at bounding box center [1409, 561] width 48 height 17
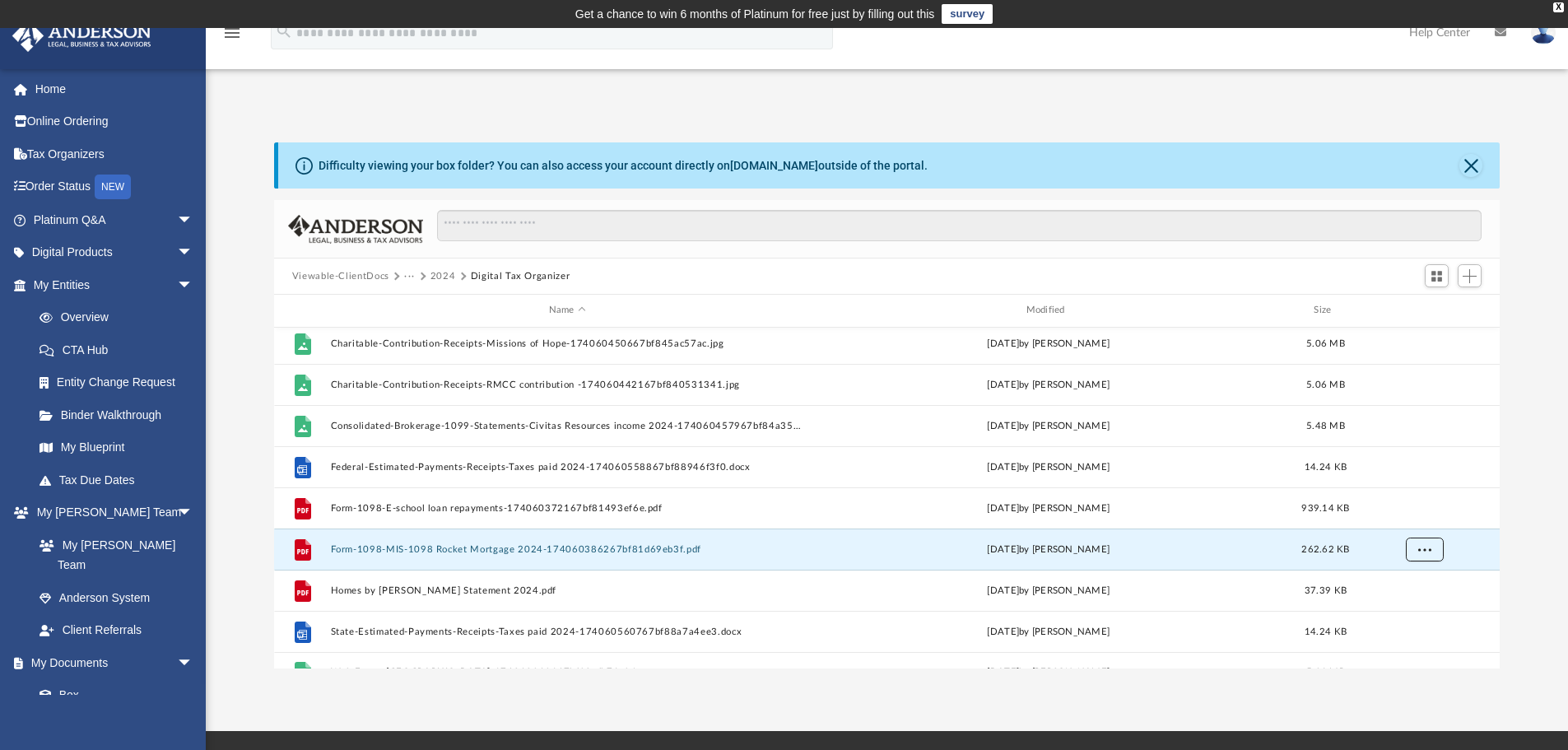
scroll to position [71, 0]
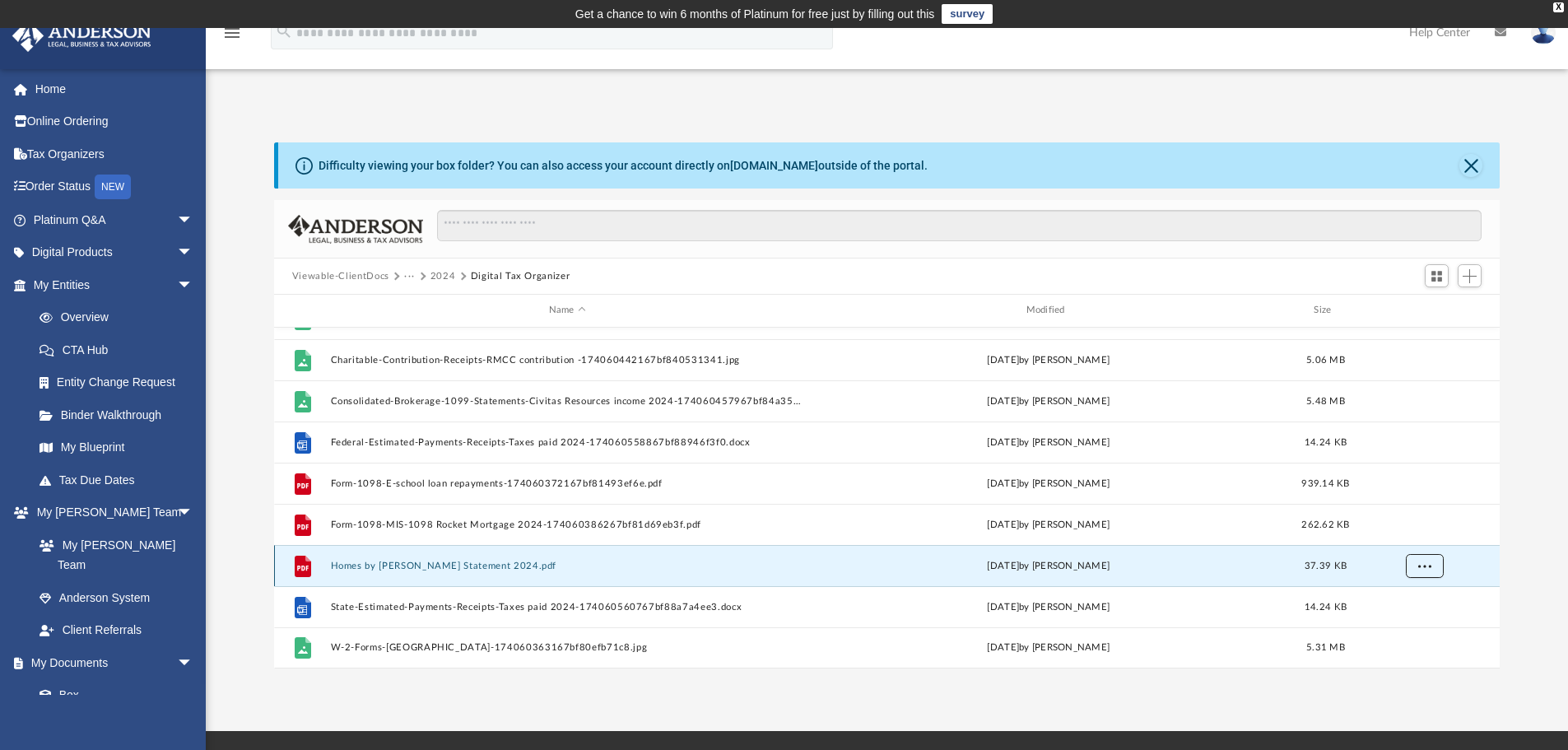
click at [1427, 575] on button "More options" at bounding box center [1423, 566] width 38 height 24
click at [1411, 630] on li "Download" at bounding box center [1409, 625] width 48 height 17
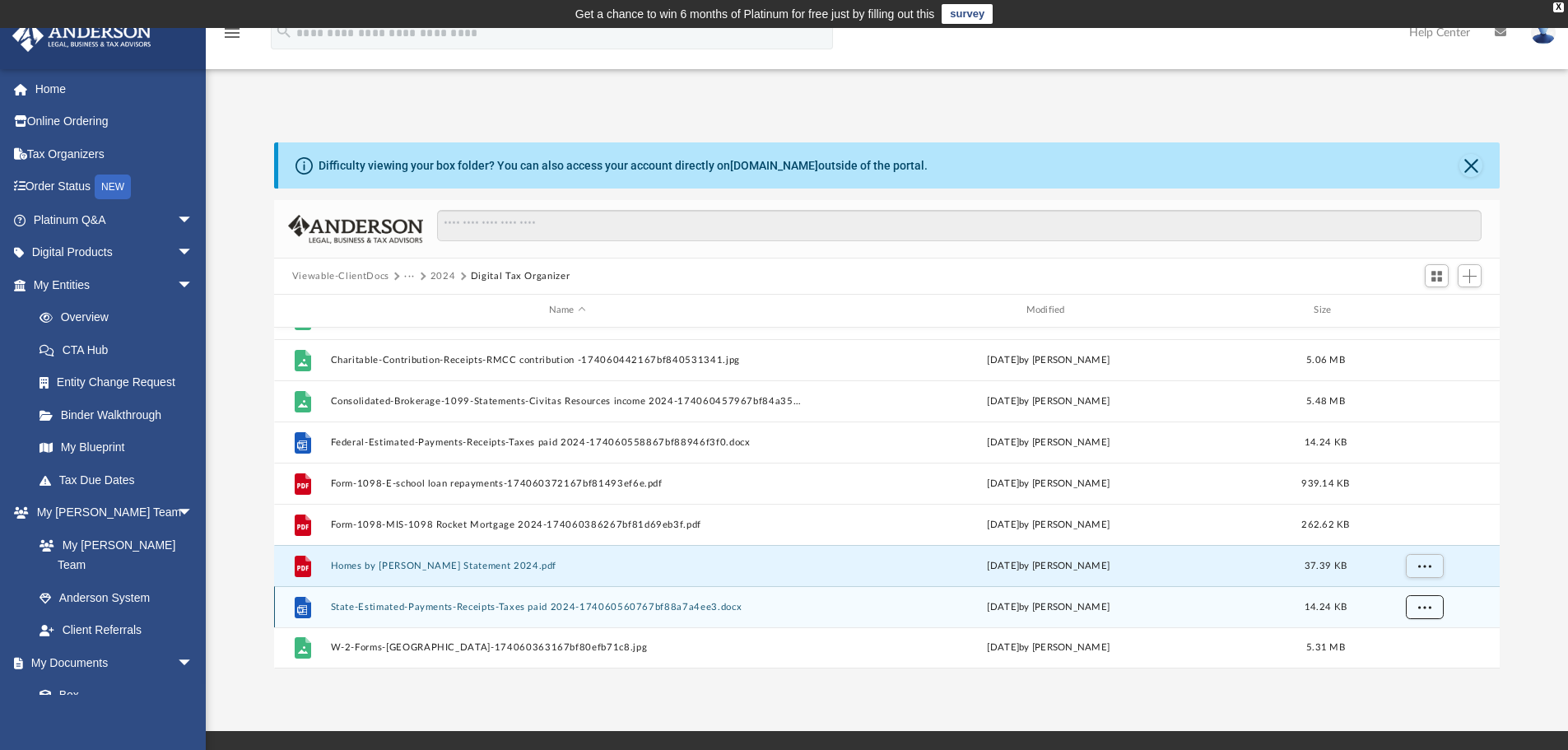
click at [1418, 613] on button "More options" at bounding box center [1423, 607] width 38 height 24
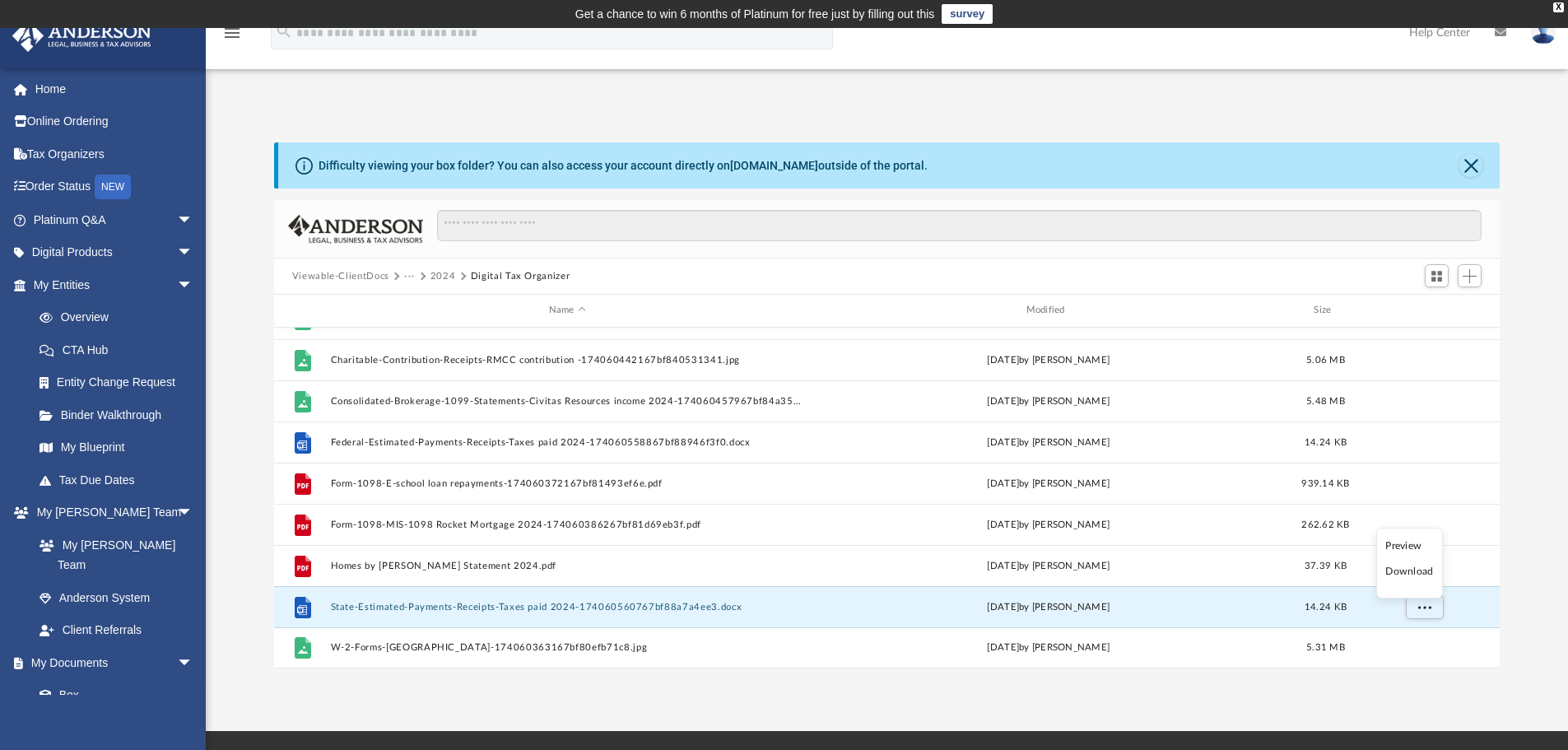
click at [1413, 575] on li "Download" at bounding box center [1409, 572] width 48 height 17
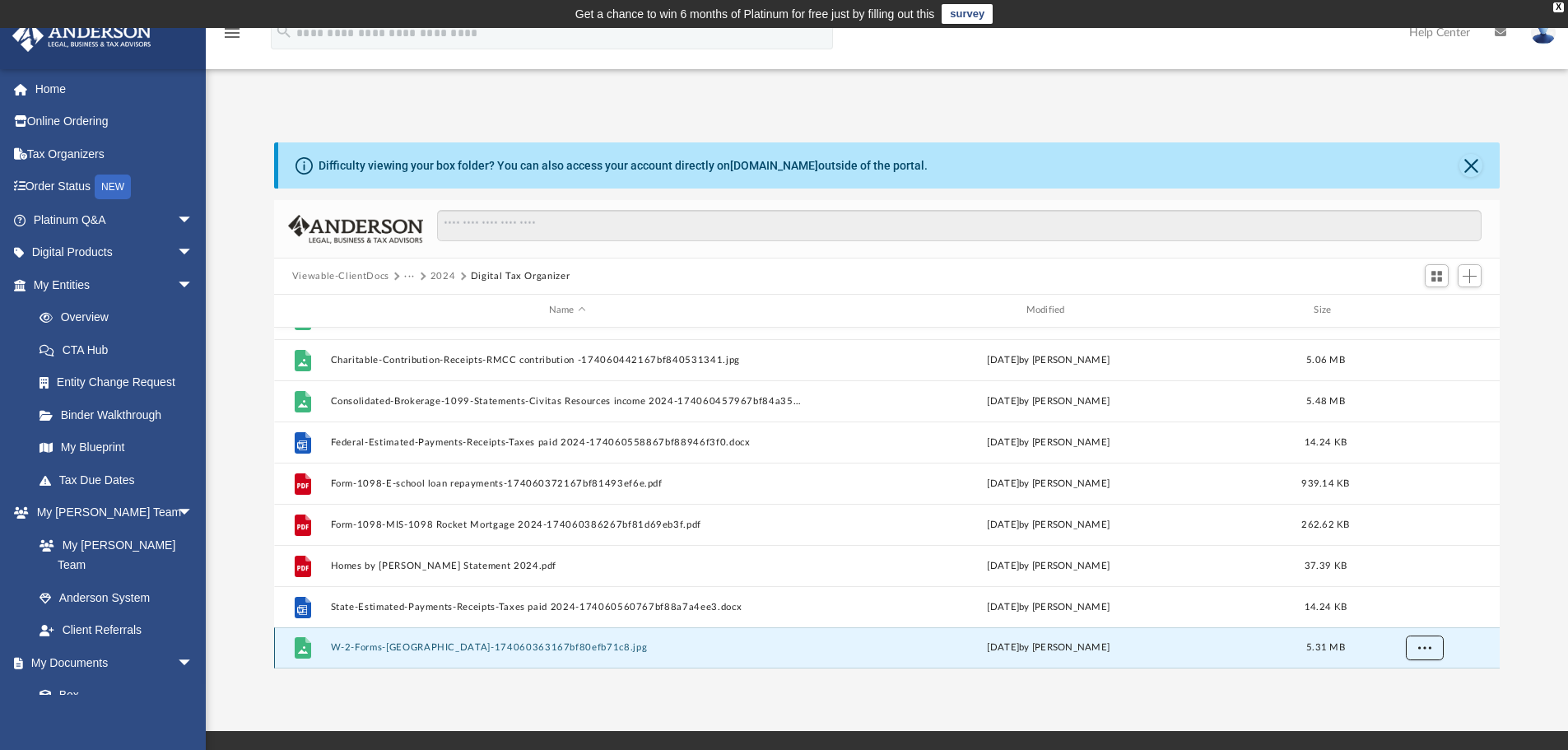
click at [1428, 650] on span "More options" at bounding box center [1424, 647] width 13 height 9
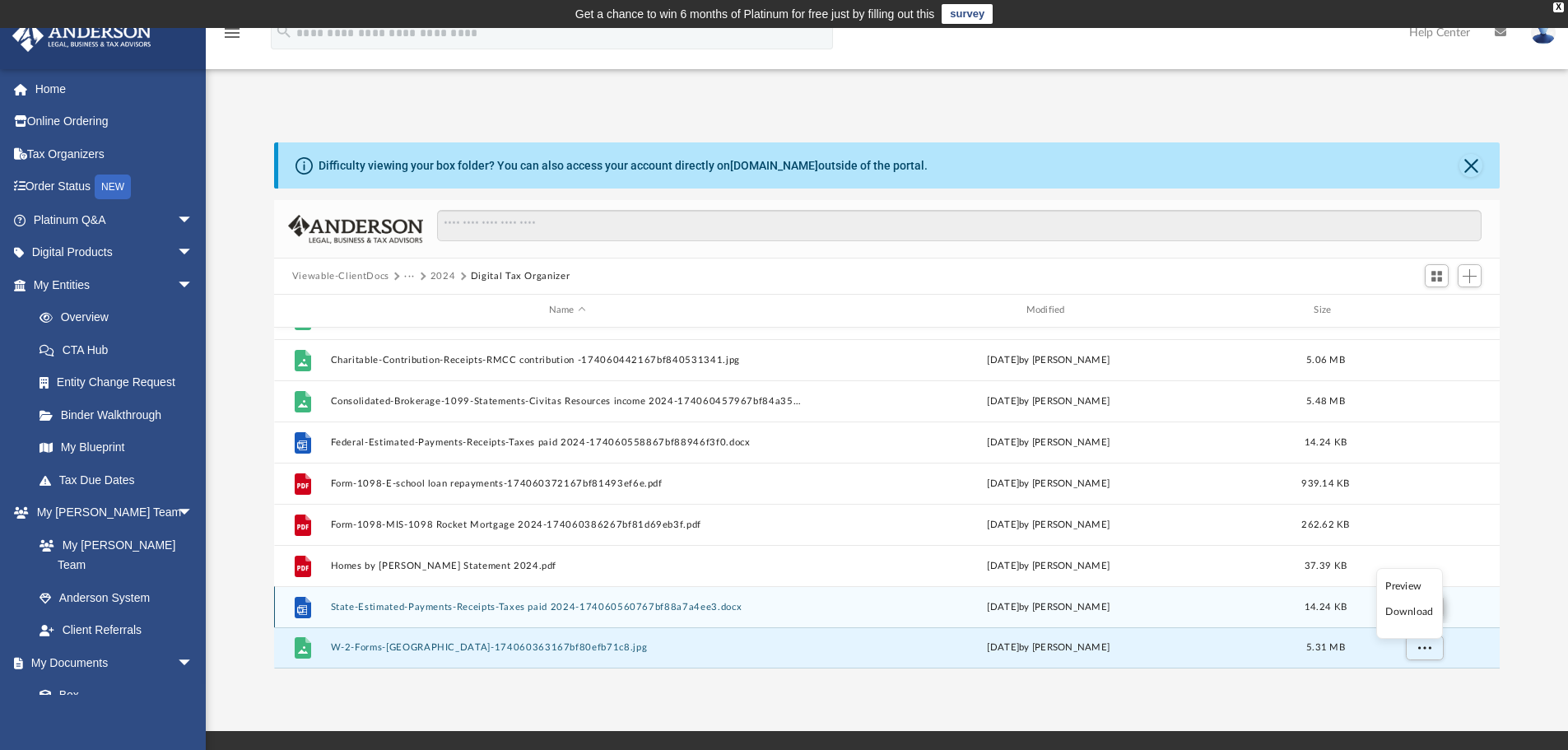
drag, startPoint x: 1419, startPoint y: 614, endPoint x: 1424, endPoint y: 603, distance: 12.1
click at [1419, 613] on li "Download" at bounding box center [1409, 612] width 48 height 17
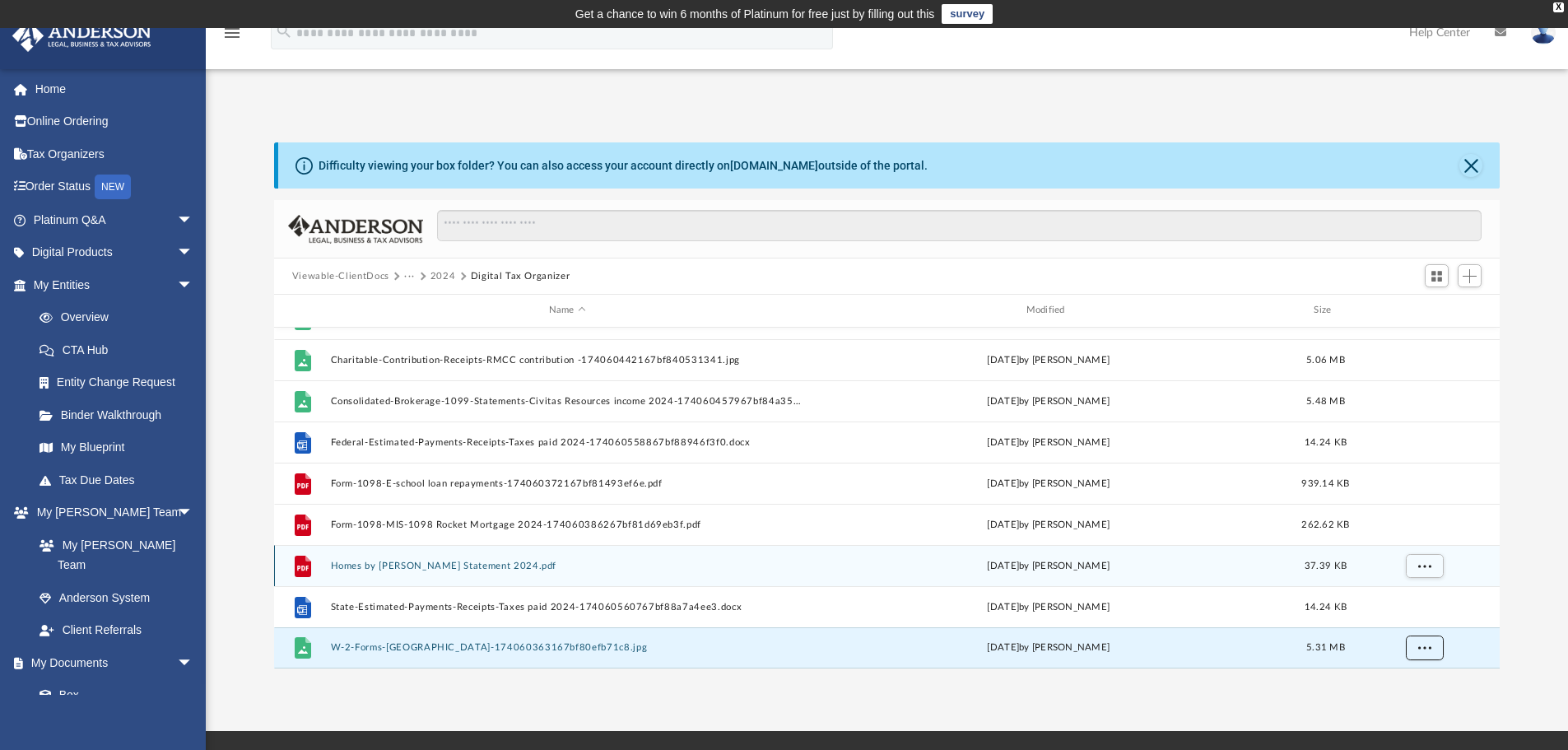
scroll to position [0, 0]
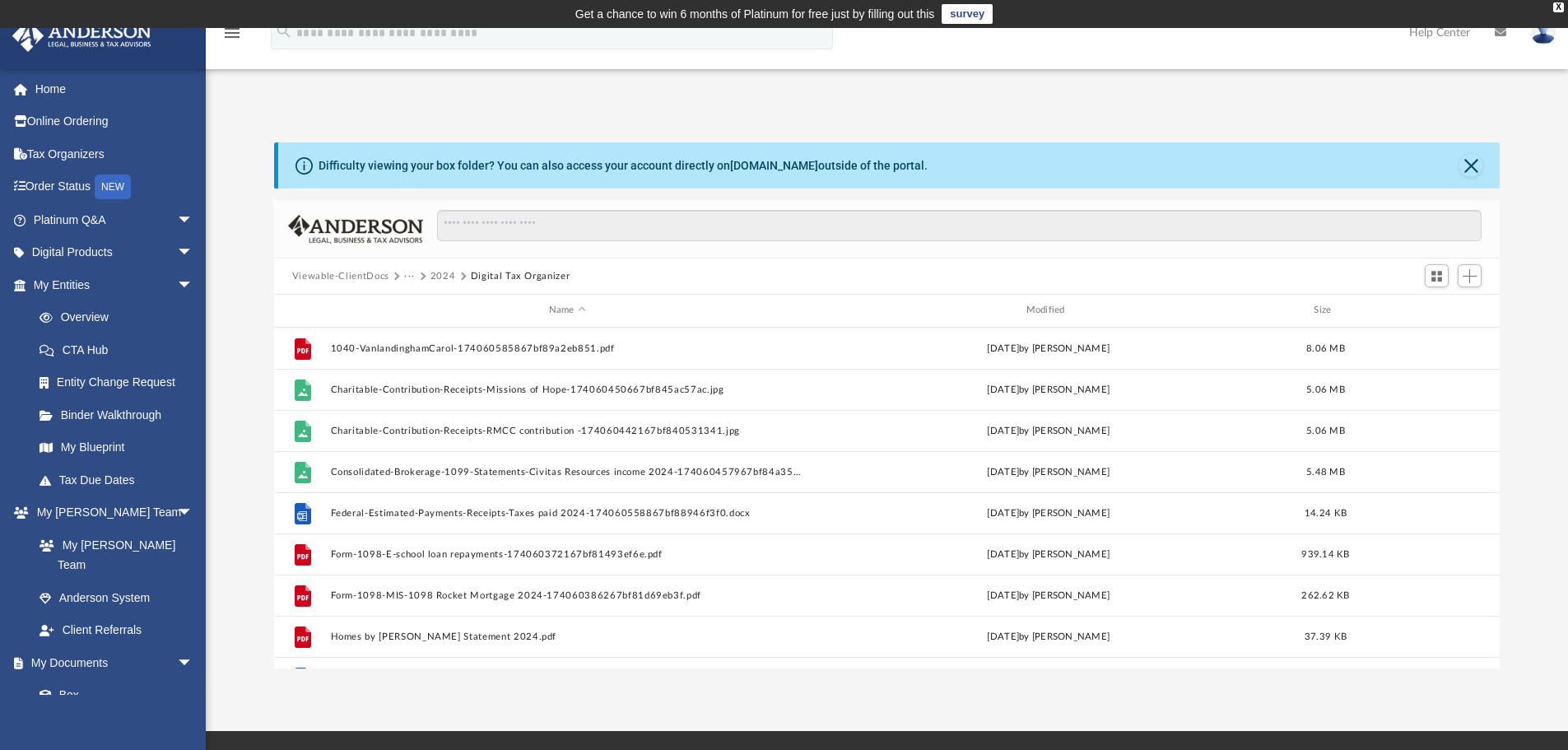
click at [502, 278] on button "Digital Tax Organizer" at bounding box center [520, 276] width 100 height 15
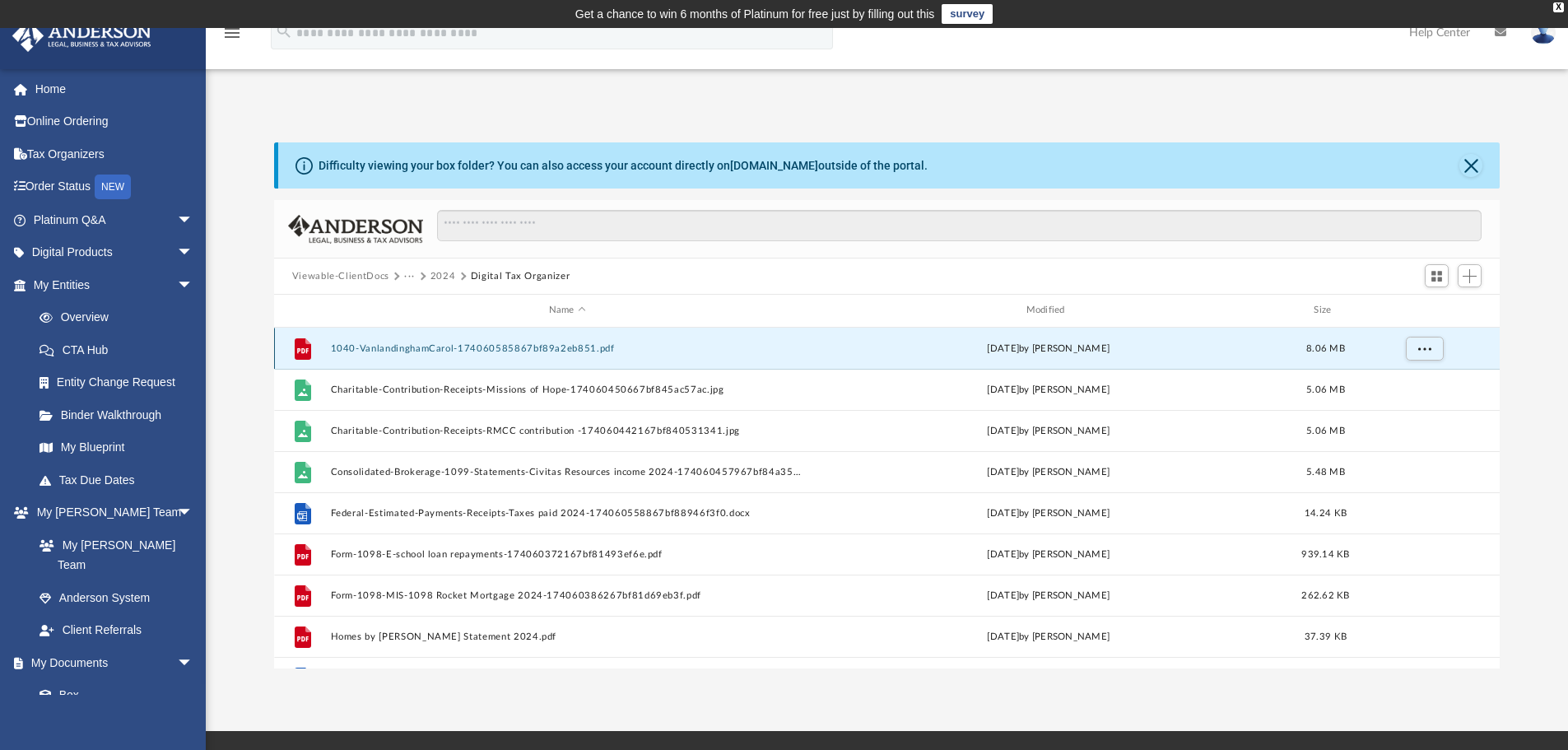
click at [475, 348] on button "1040-VanlandinghamCarol-174060585867bf89a2eb851.pdf" at bounding box center [567, 348] width 474 height 10
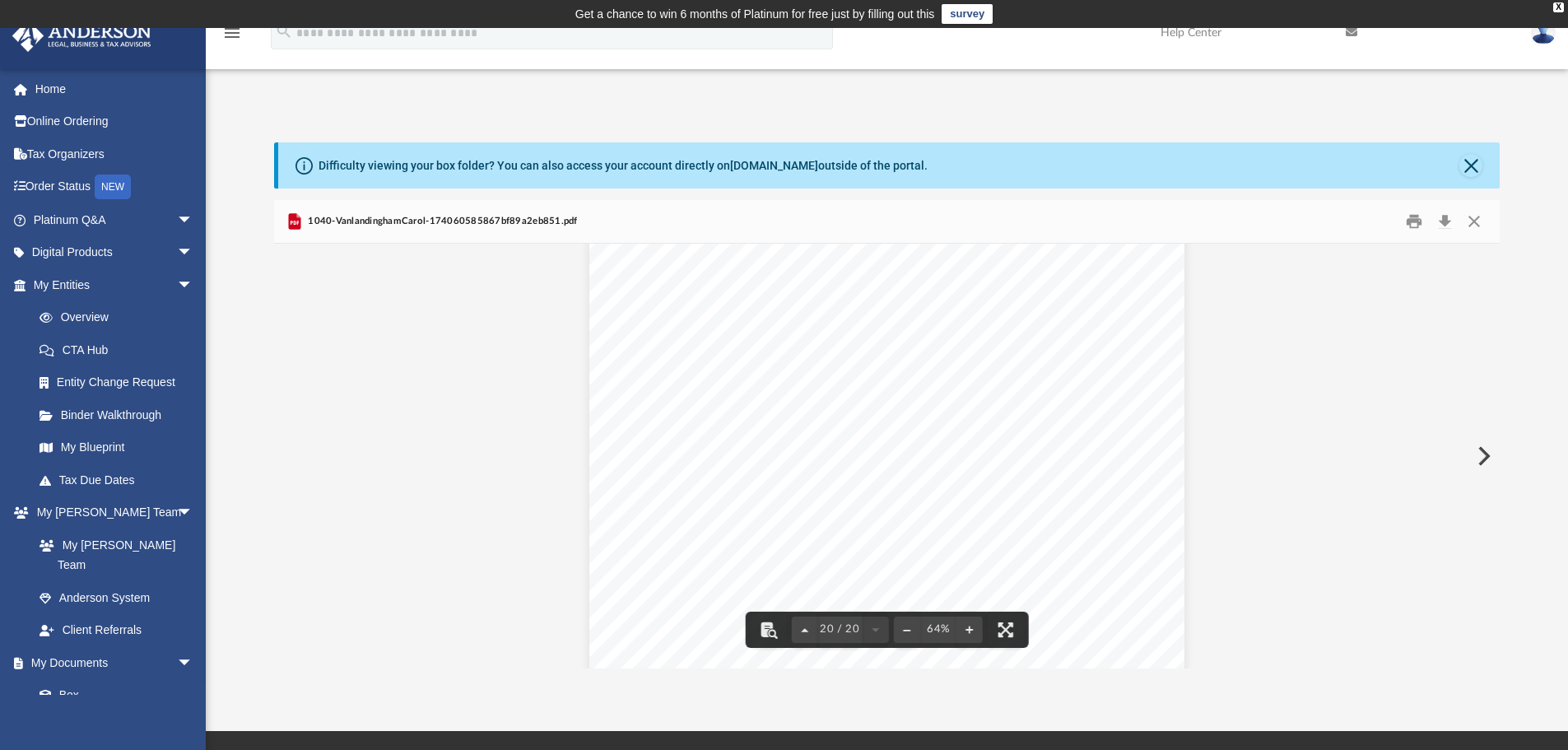
scroll to position [9229, 0]
click at [1468, 168] on button "Close" at bounding box center [1471, 165] width 23 height 23
